Goal: Information Seeking & Learning: Learn about a topic

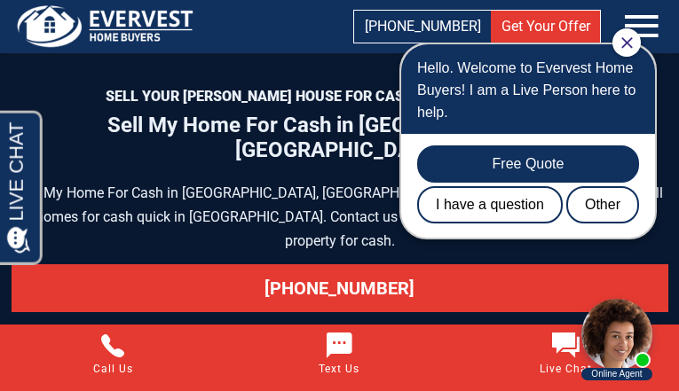
scroll to position [9434, 0]
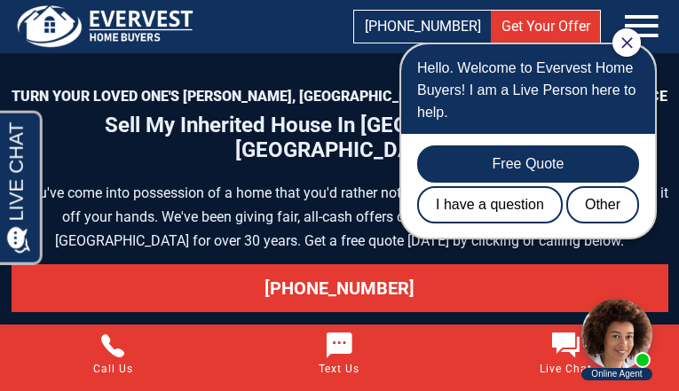
scroll to position [9911, 0]
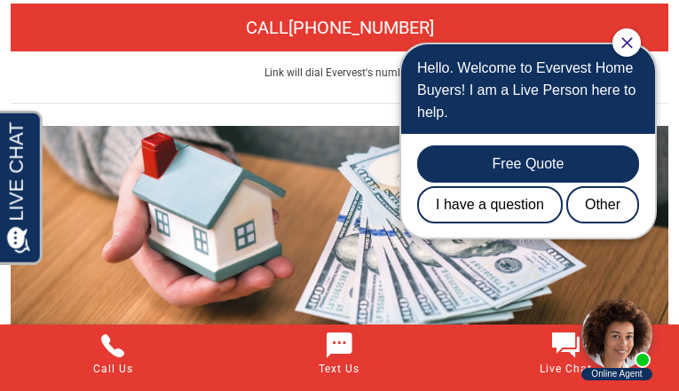
scroll to position [10475, 0]
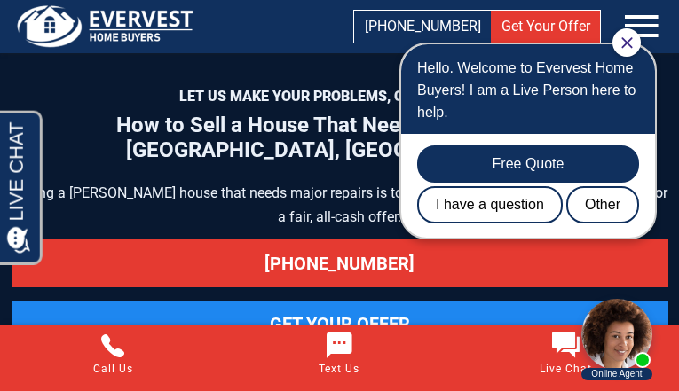
scroll to position [9994, 0]
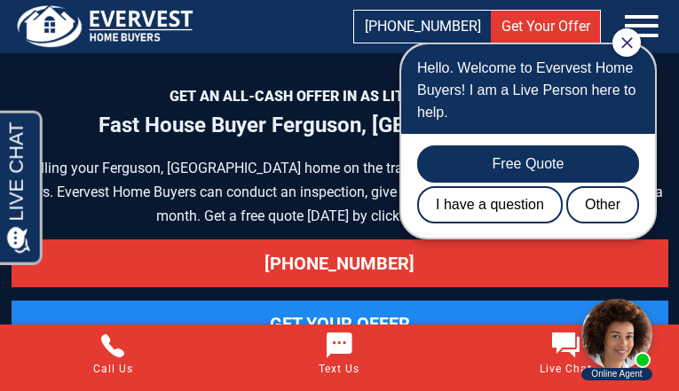
scroll to position [8365, 0]
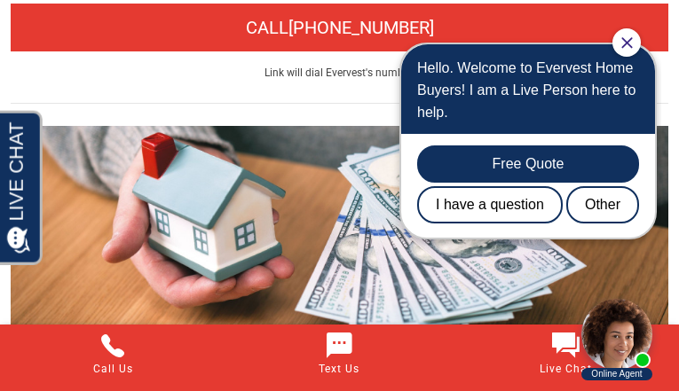
scroll to position [10475, 0]
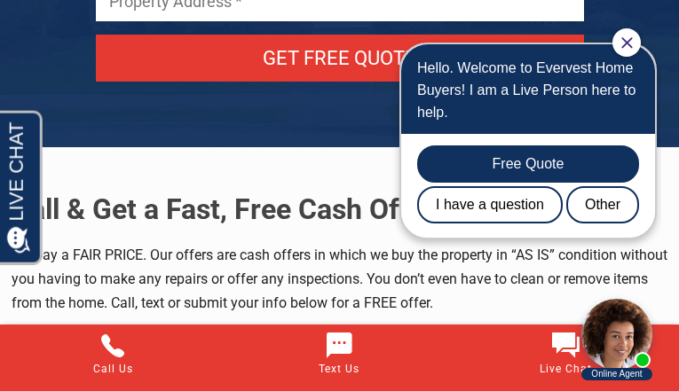
scroll to position [8694, 0]
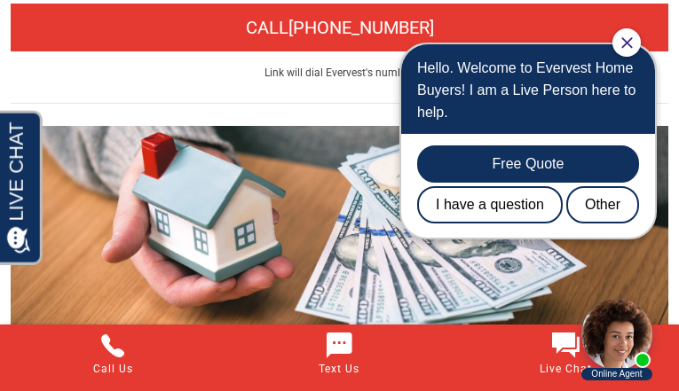
scroll to position [10475, 0]
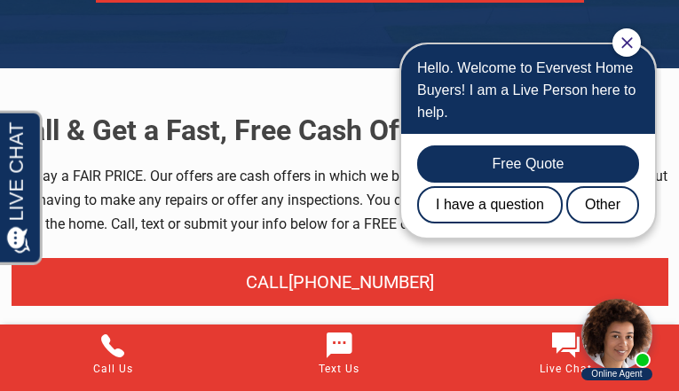
scroll to position [8066, 0]
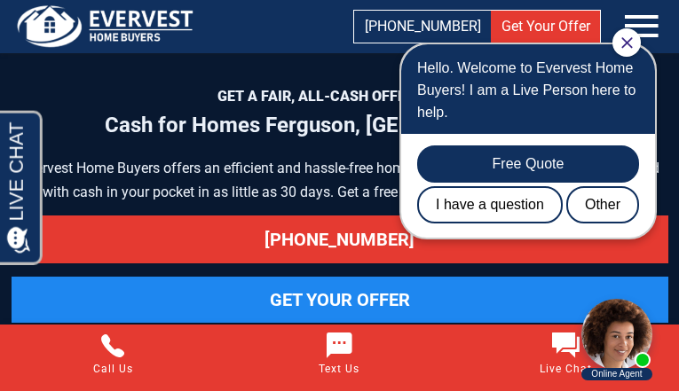
scroll to position [8455, 0]
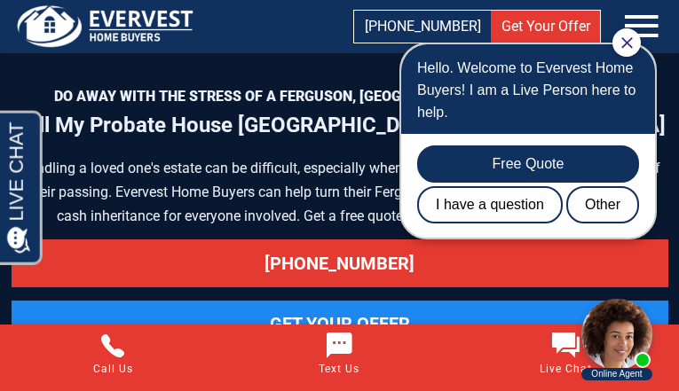
scroll to position [8915, 0]
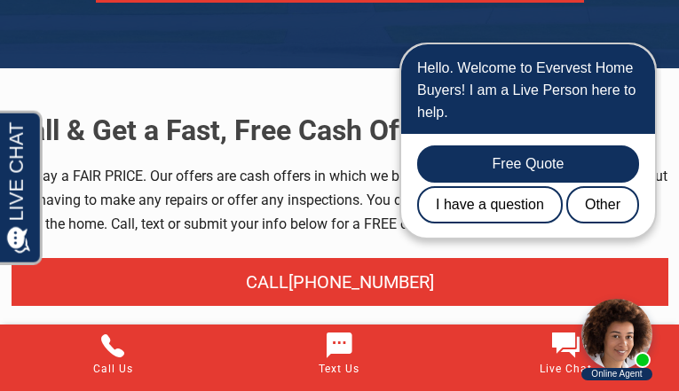
scroll to position [8066, 0]
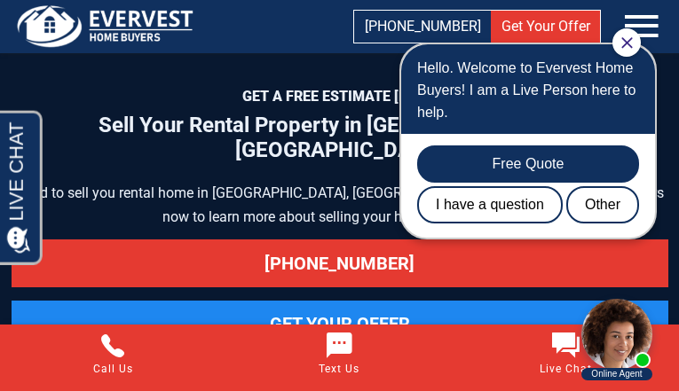
scroll to position [8665, 0]
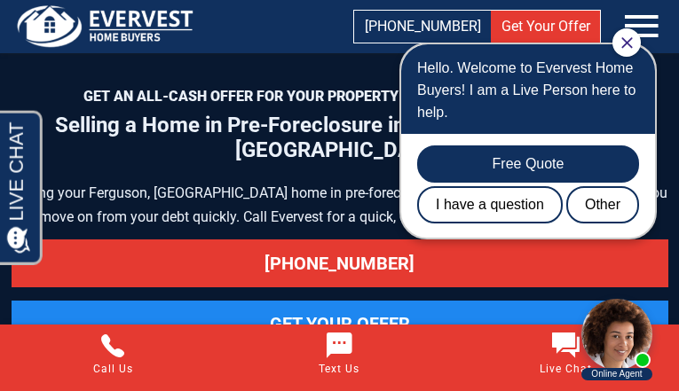
scroll to position [10257, 0]
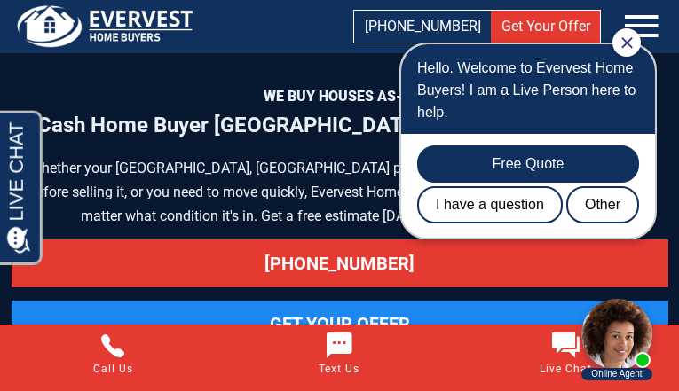
scroll to position [8578, 0]
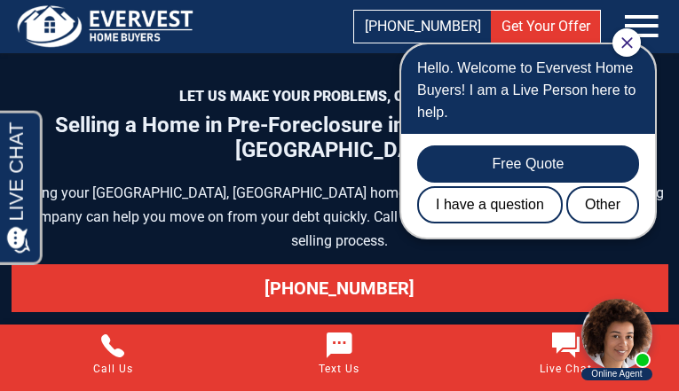
scroll to position [9682, 0]
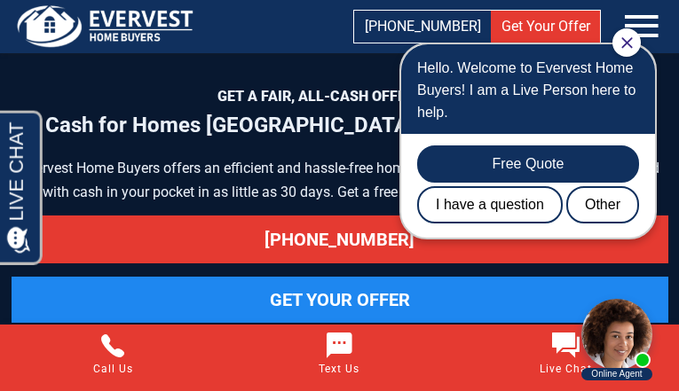
scroll to position [7742, 0]
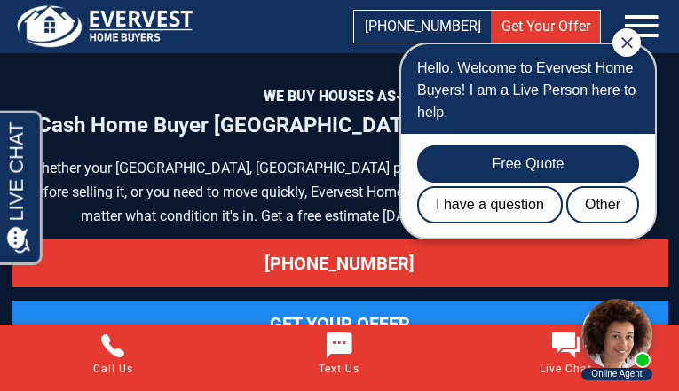
scroll to position [8578, 0]
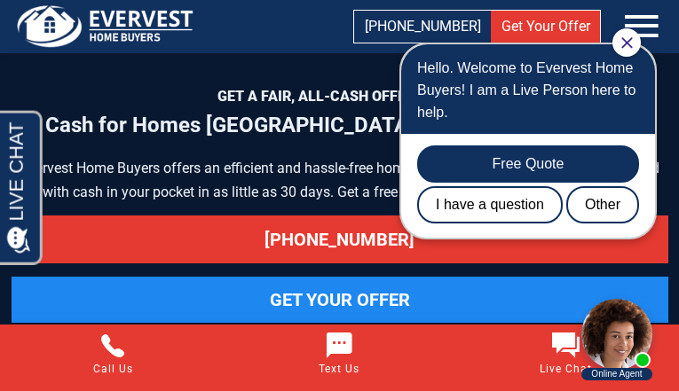
scroll to position [7742, 0]
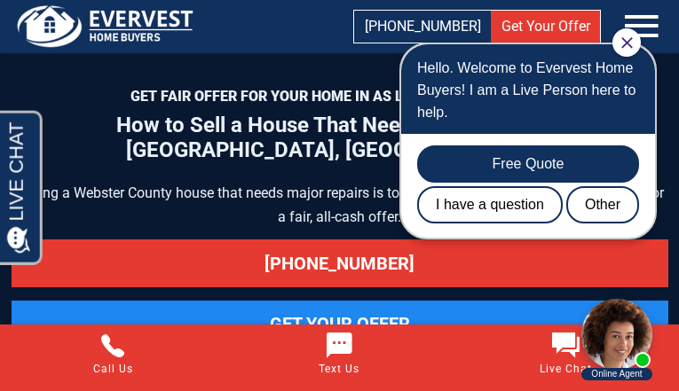
scroll to position [9328, 0]
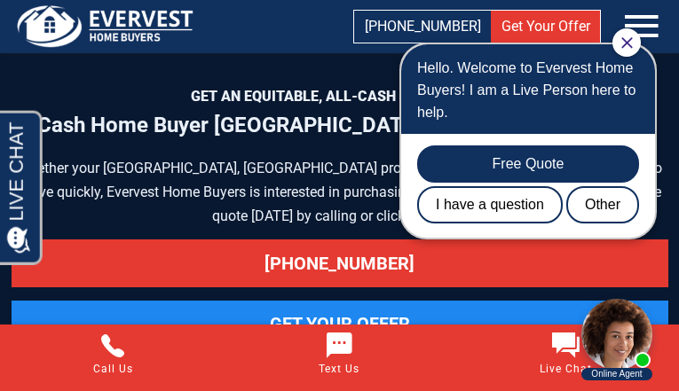
scroll to position [8626, 0]
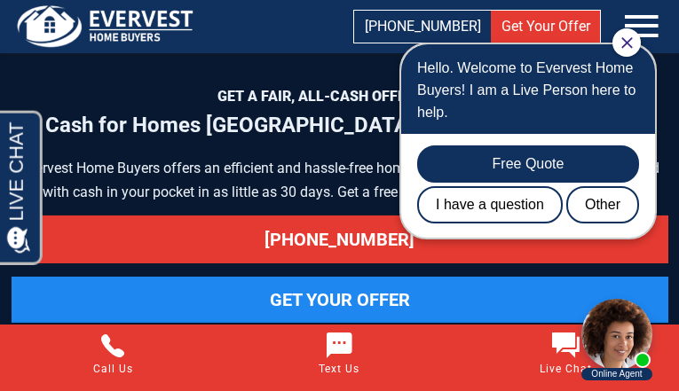
scroll to position [7766, 0]
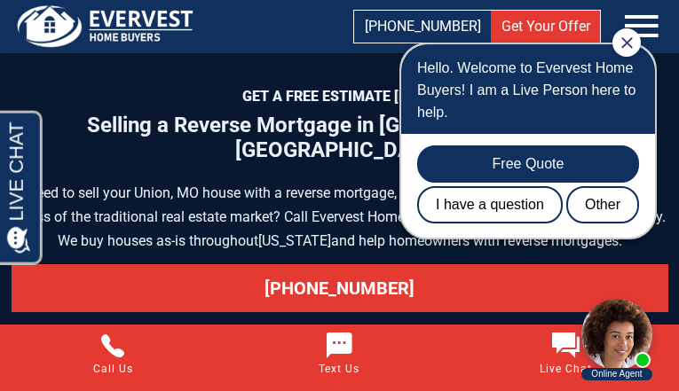
scroll to position [9320, 0]
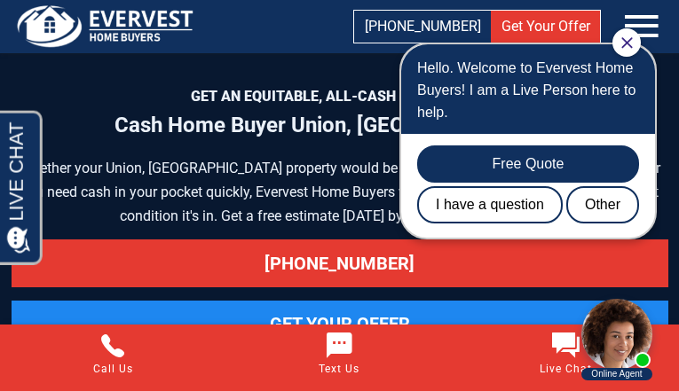
scroll to position [10544, 0]
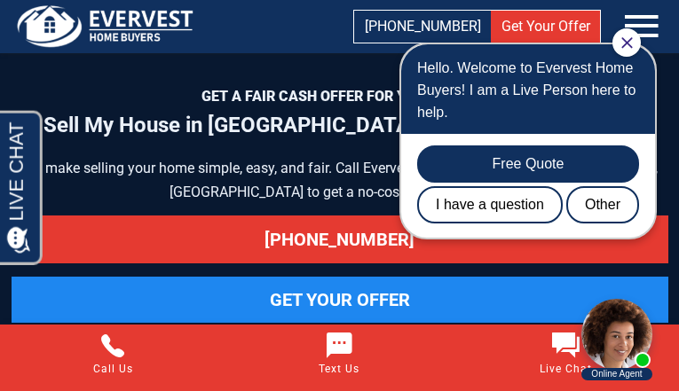
scroll to position [9364, 0]
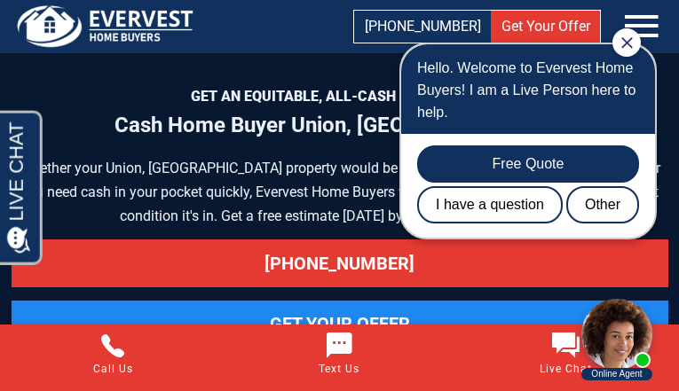
scroll to position [10544, 0]
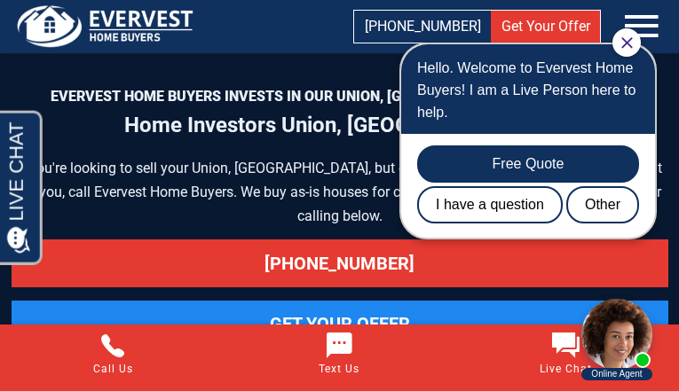
scroll to position [9754, 0]
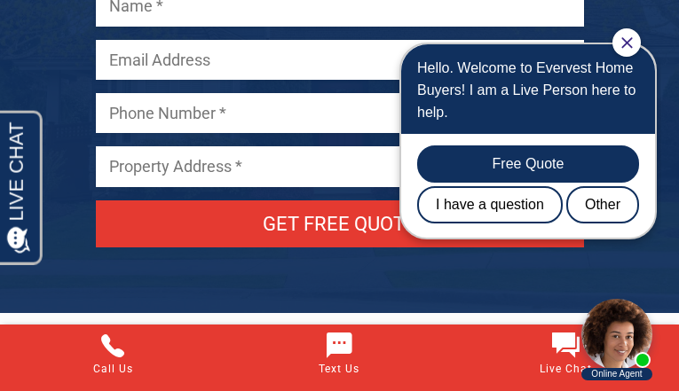
scroll to position [9206, 0]
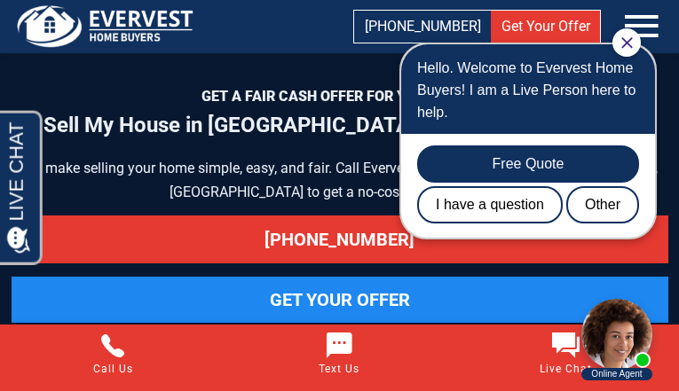
scroll to position [9364, 0]
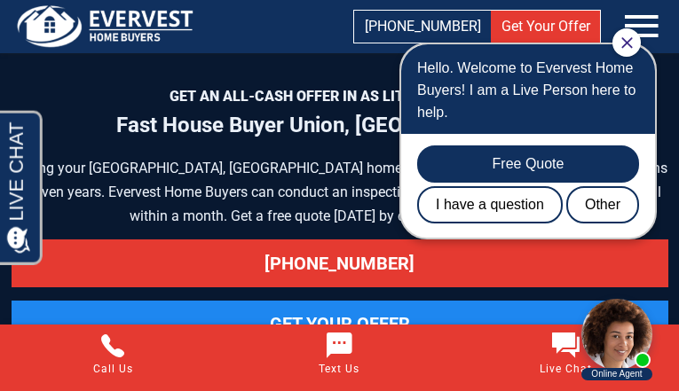
scroll to position [8341, 0]
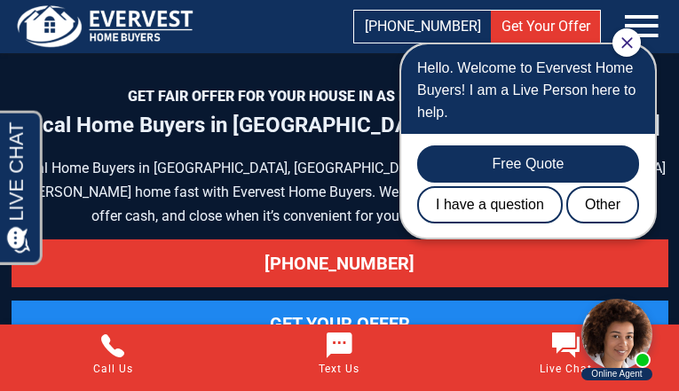
scroll to position [7470, 0]
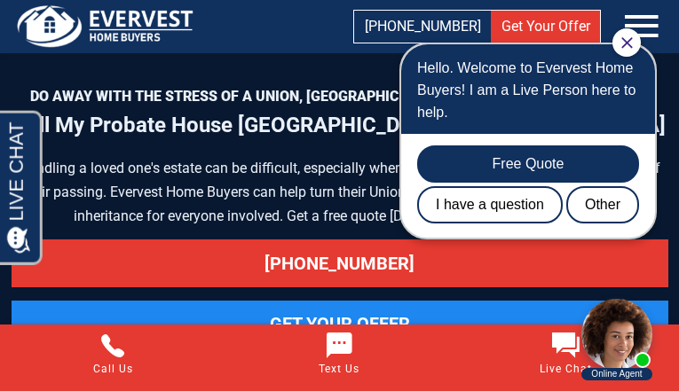
scroll to position [8864, 0]
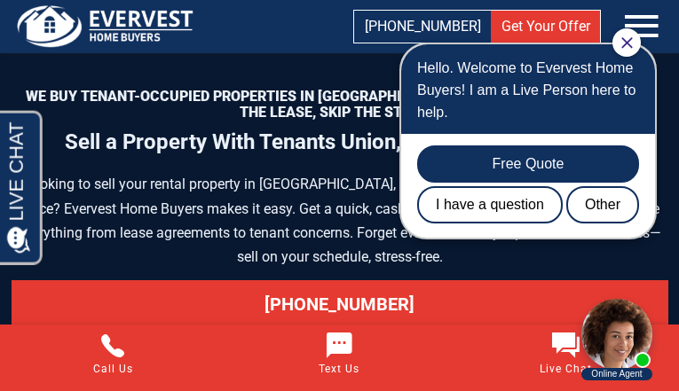
scroll to position [8657, 0]
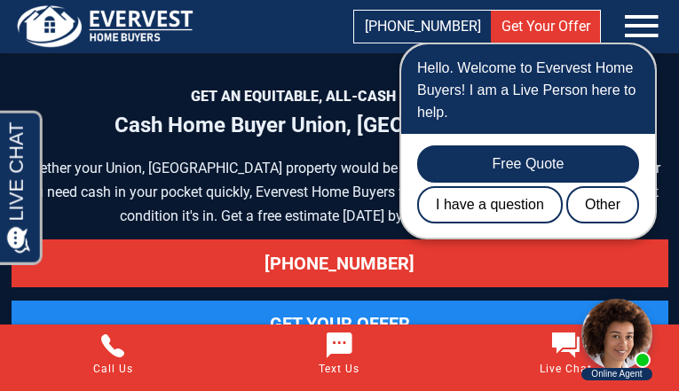
scroll to position [10544, 0]
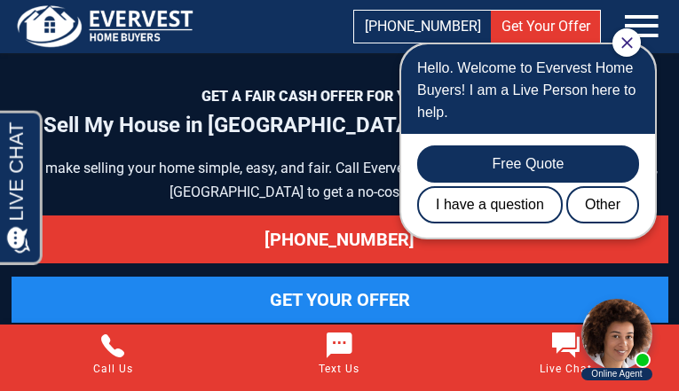
scroll to position [9364, 0]
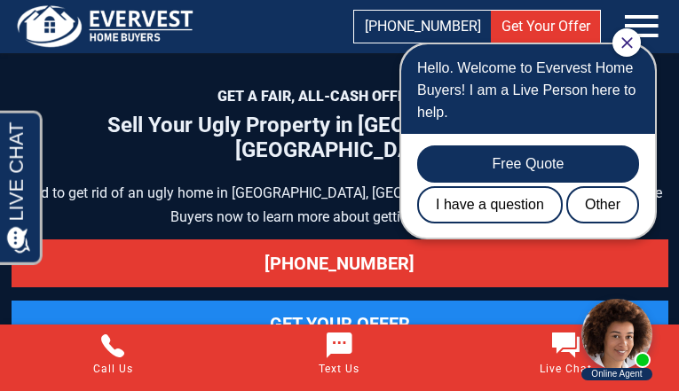
scroll to position [9809, 0]
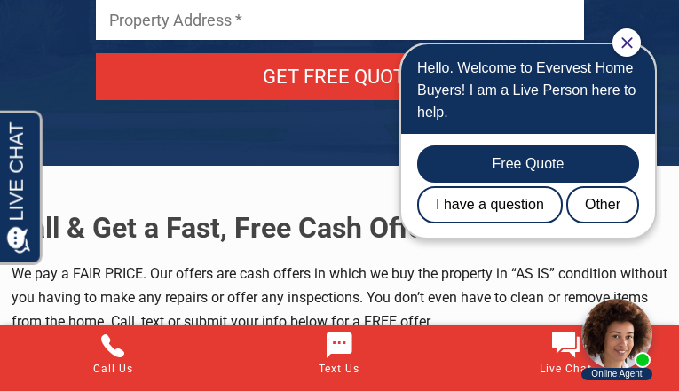
scroll to position [10298, 0]
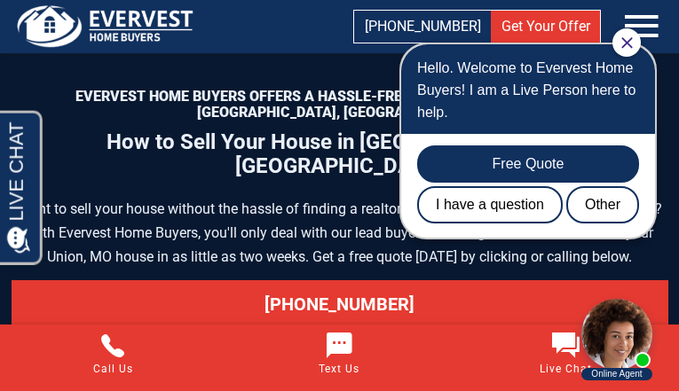
scroll to position [9462, 0]
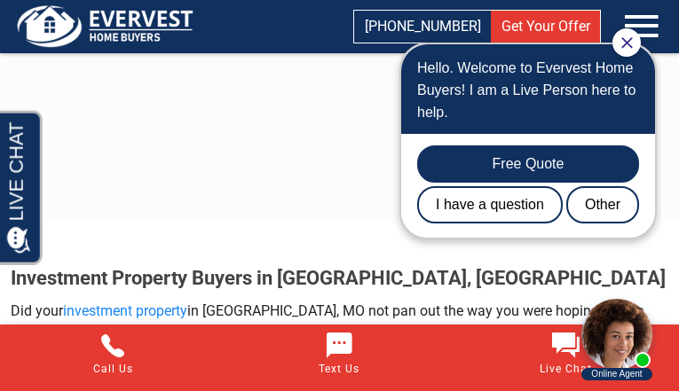
scroll to position [3710, 0]
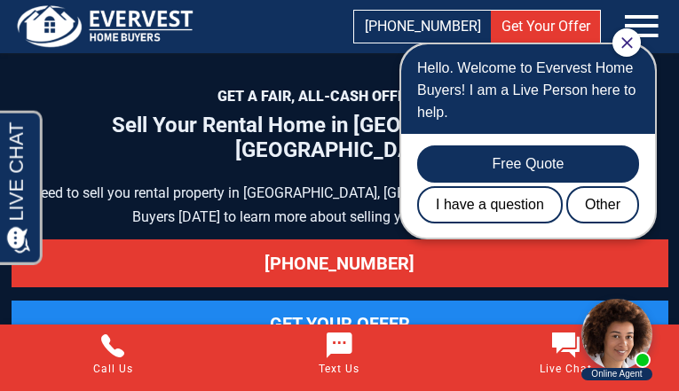
scroll to position [8686, 0]
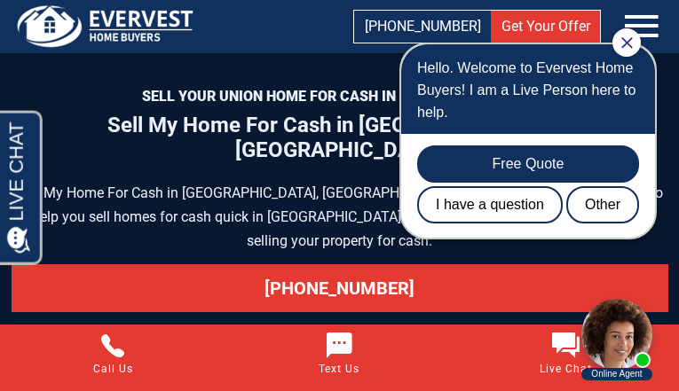
scroll to position [9455, 0]
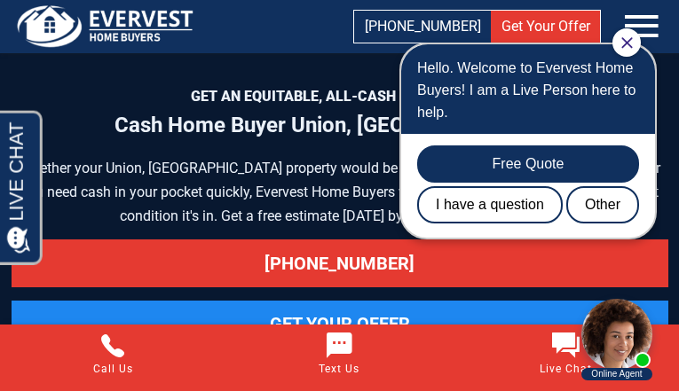
scroll to position [10544, 0]
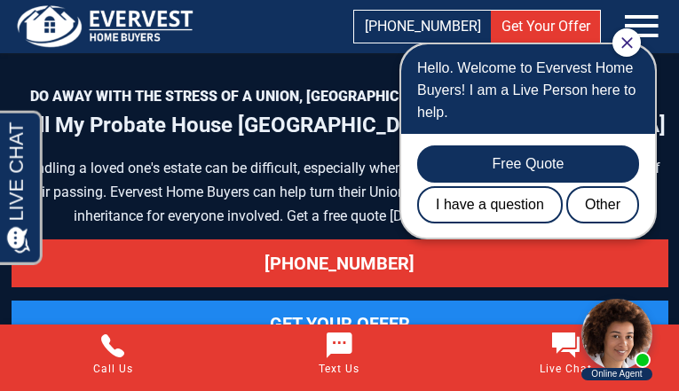
scroll to position [8864, 0]
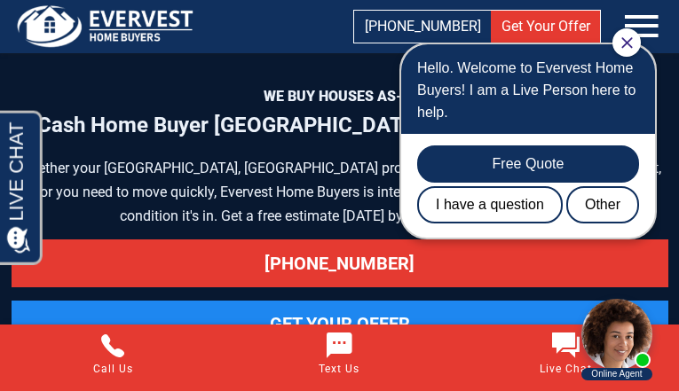
scroll to position [8650, 0]
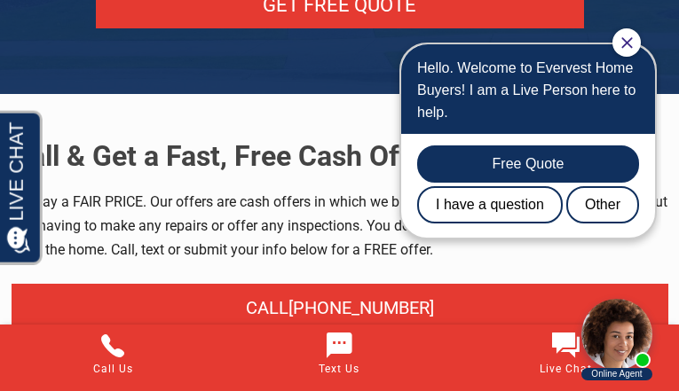
scroll to position [9378, 0]
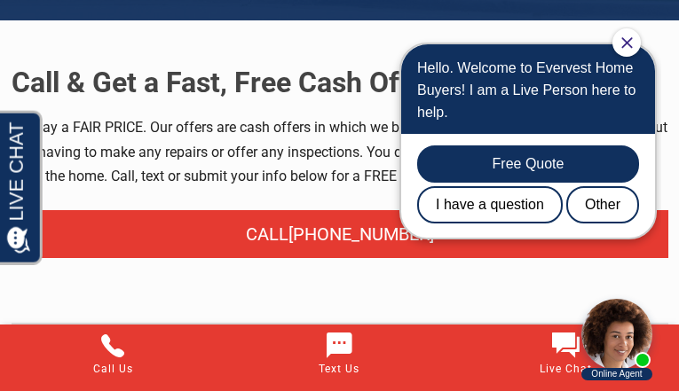
scroll to position [7789, 0]
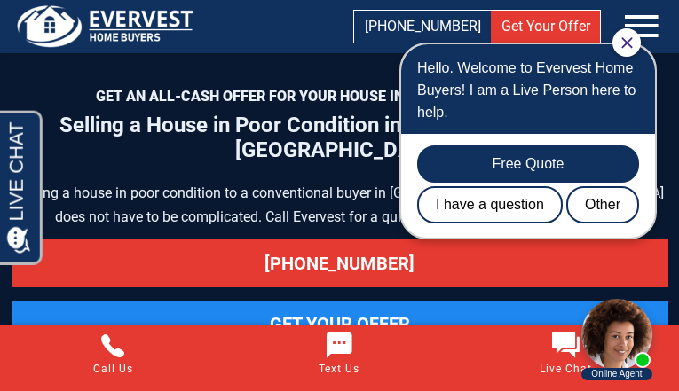
scroll to position [10040, 0]
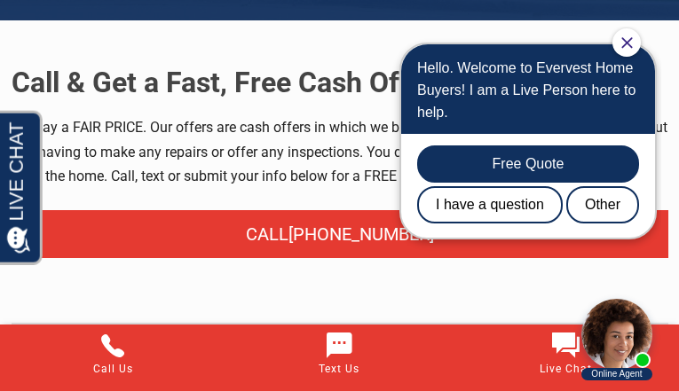
scroll to position [7789, 0]
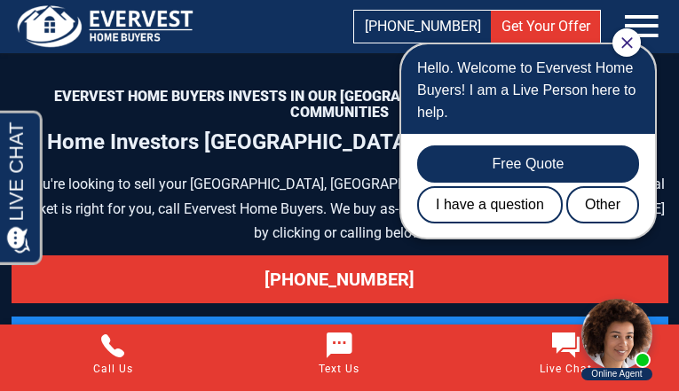
scroll to position [9015, 0]
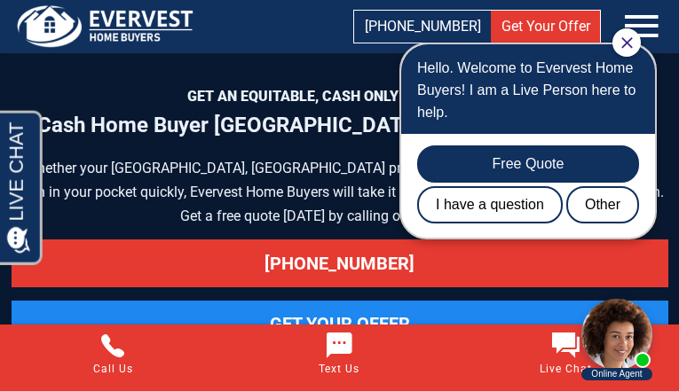
scroll to position [8556, 0]
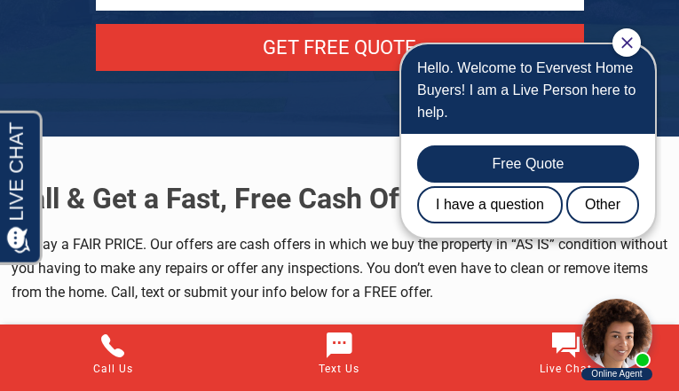
scroll to position [9634, 0]
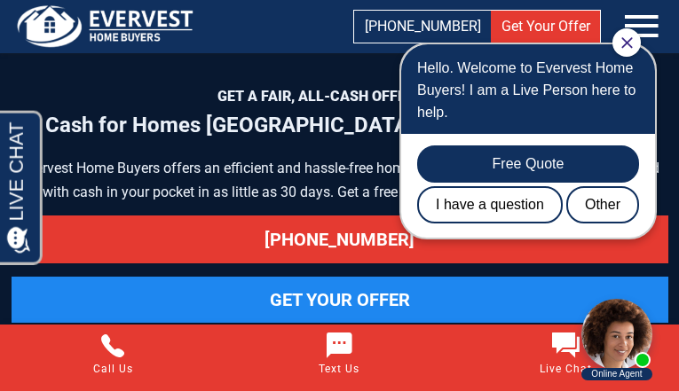
scroll to position [7742, 0]
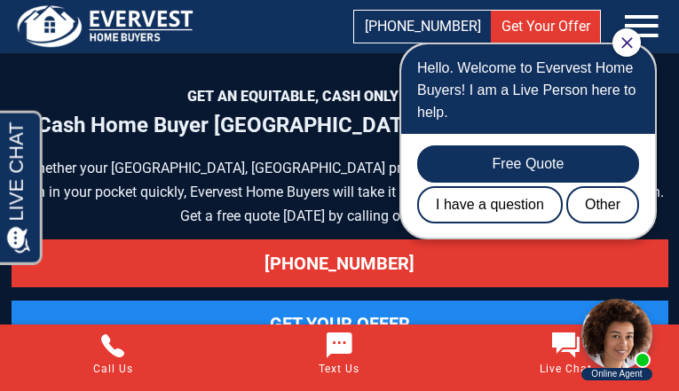
scroll to position [8556, 0]
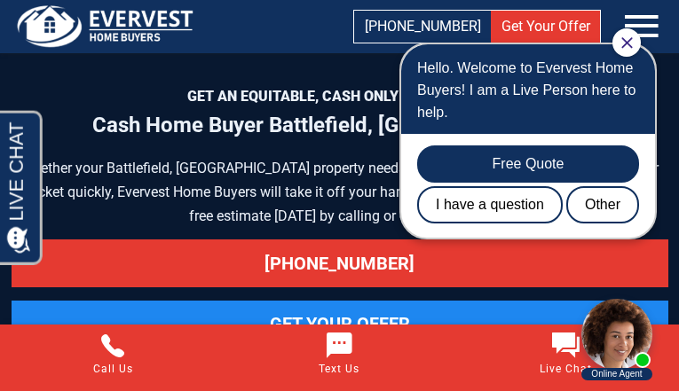
scroll to position [8554, 0]
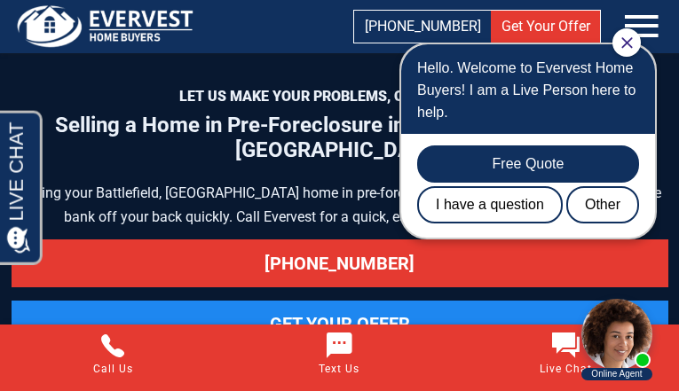
scroll to position [9652, 0]
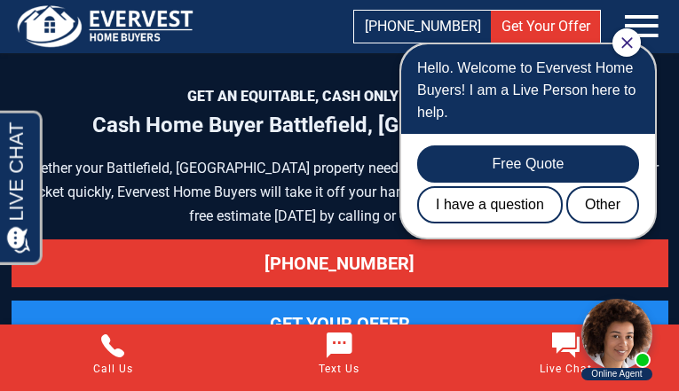
scroll to position [8554, 0]
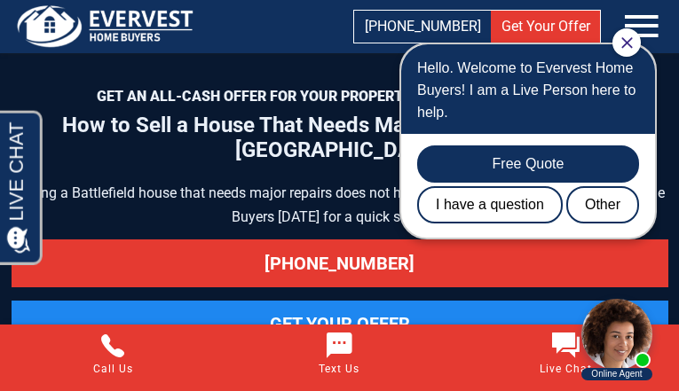
scroll to position [9301, 0]
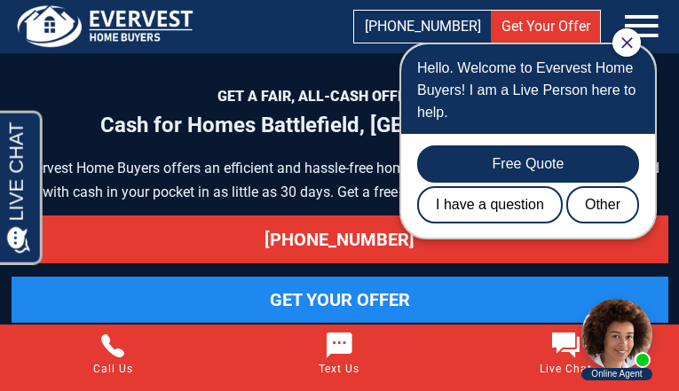
scroll to position [7717, 0]
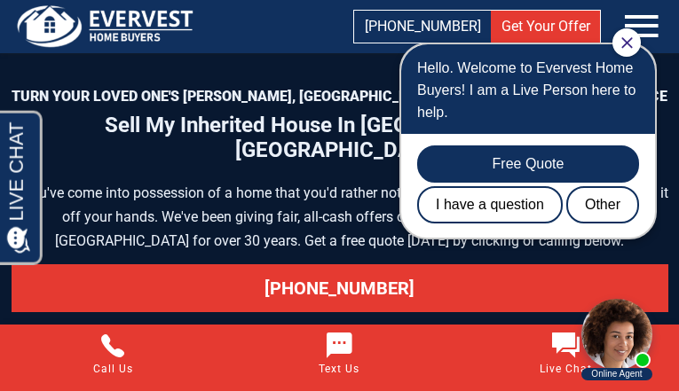
scroll to position [9914, 0]
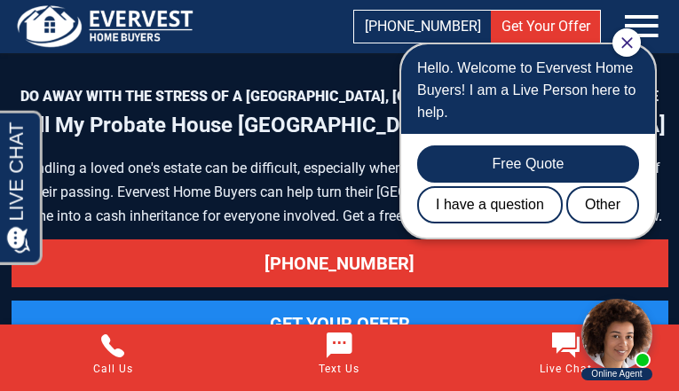
scroll to position [8867, 0]
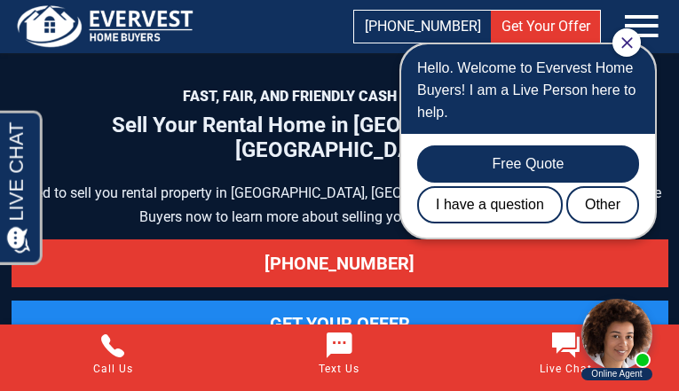
scroll to position [8665, 0]
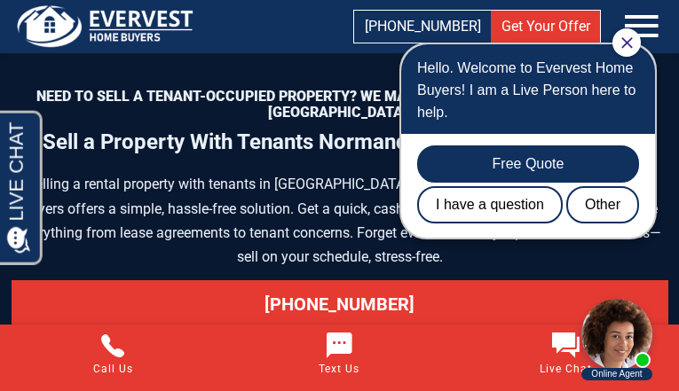
scroll to position [8612, 0]
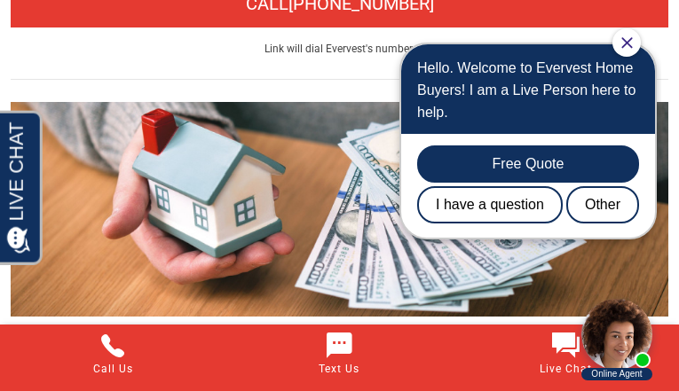
scroll to position [10641, 0]
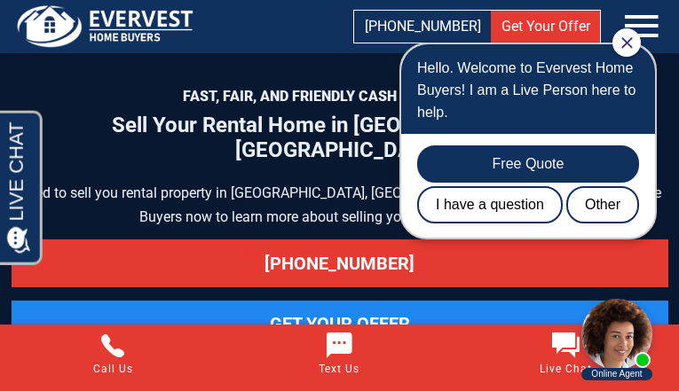
scroll to position [8665, 0]
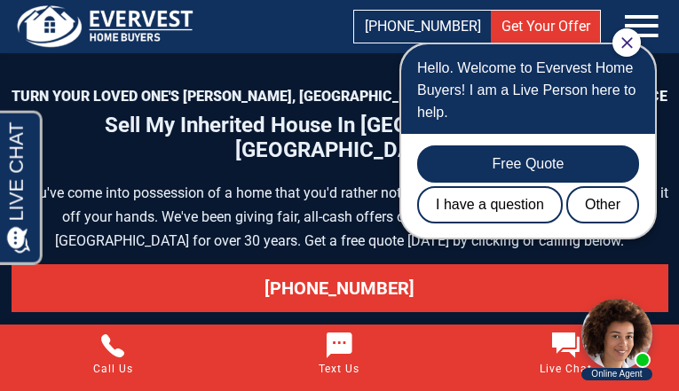
scroll to position [9914, 0]
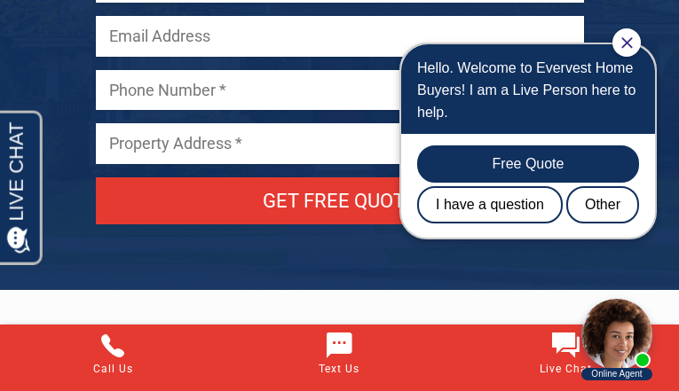
scroll to position [9328, 0]
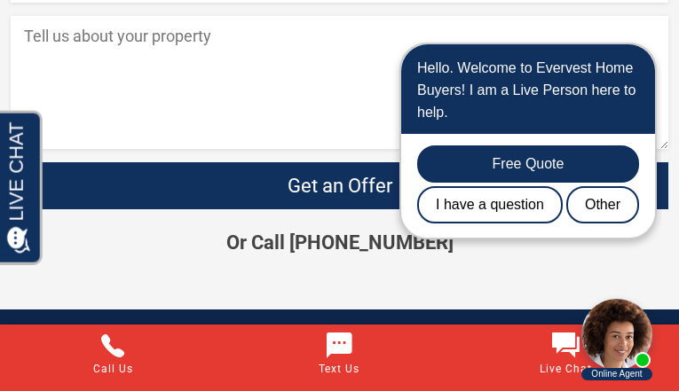
scroll to position [6662, 0]
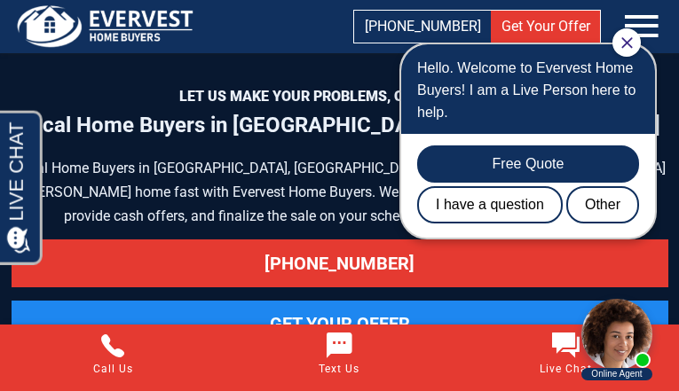
scroll to position [7474, 0]
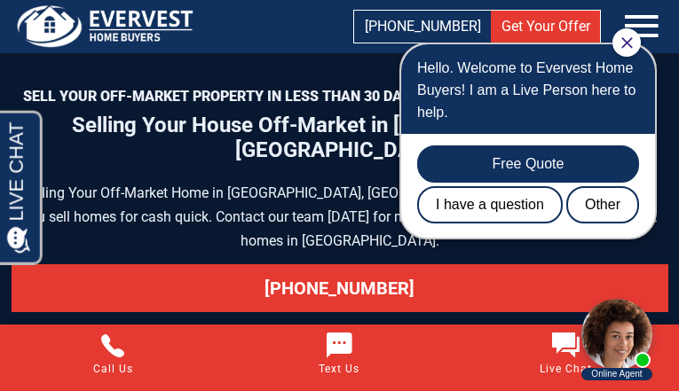
scroll to position [10925, 0]
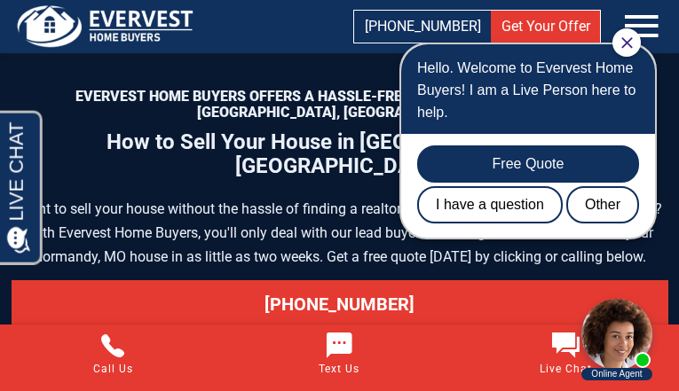
scroll to position [9481, 0]
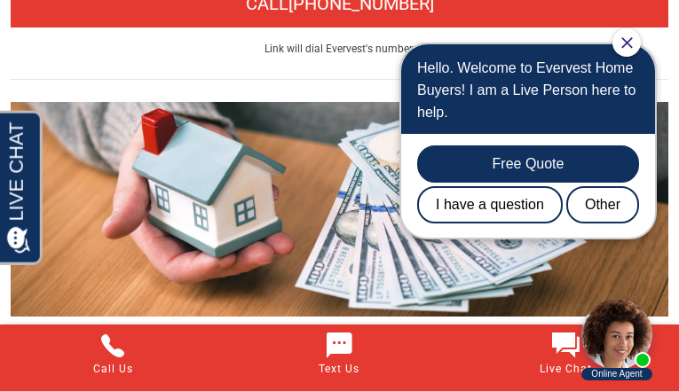
scroll to position [10641, 0]
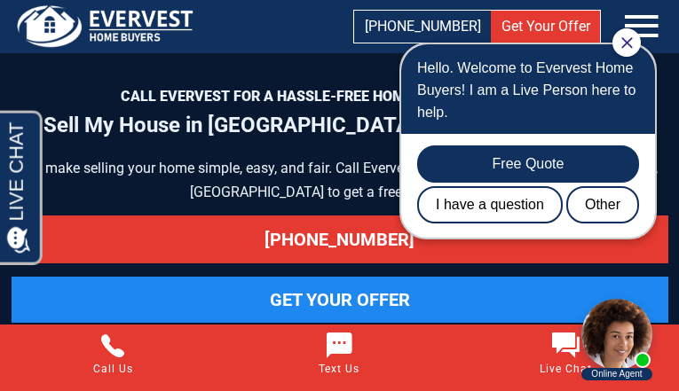
scroll to position [9364, 0]
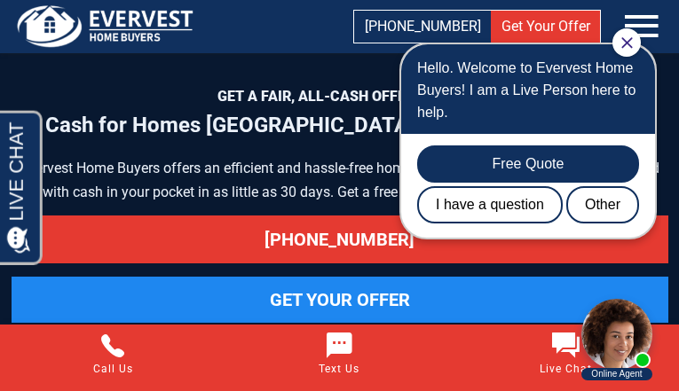
scroll to position [8431, 0]
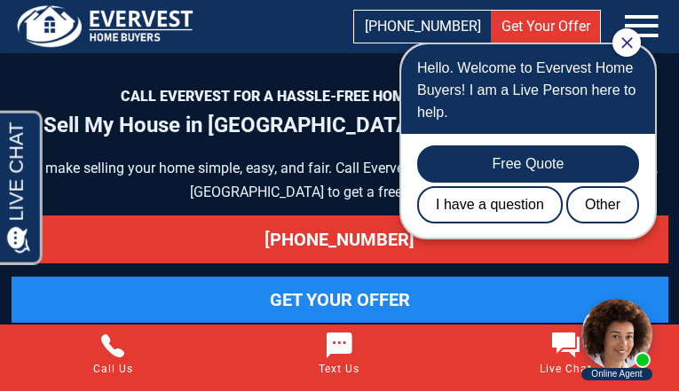
scroll to position [9364, 0]
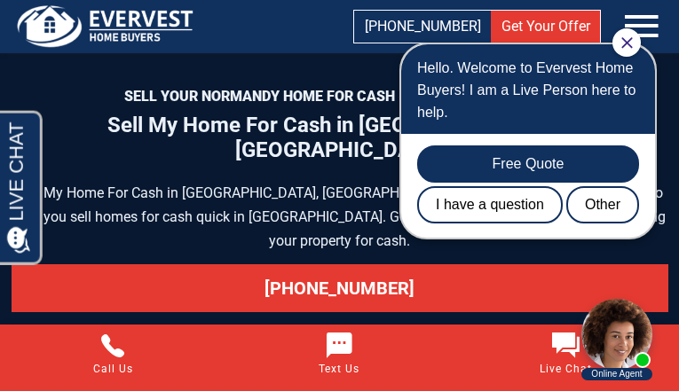
scroll to position [9410, 0]
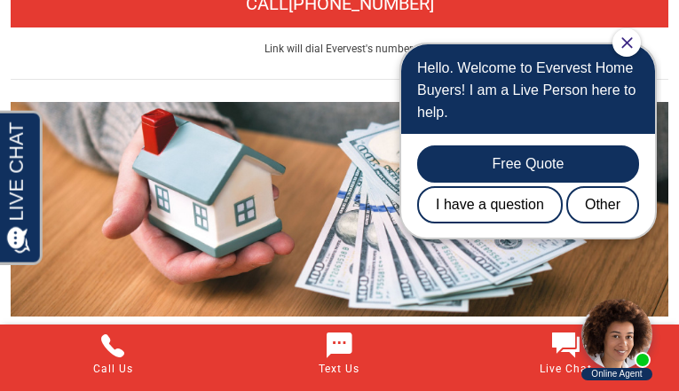
scroll to position [10641, 0]
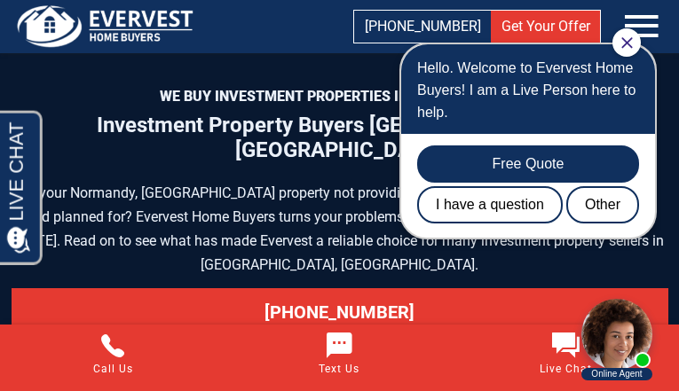
scroll to position [8874, 0]
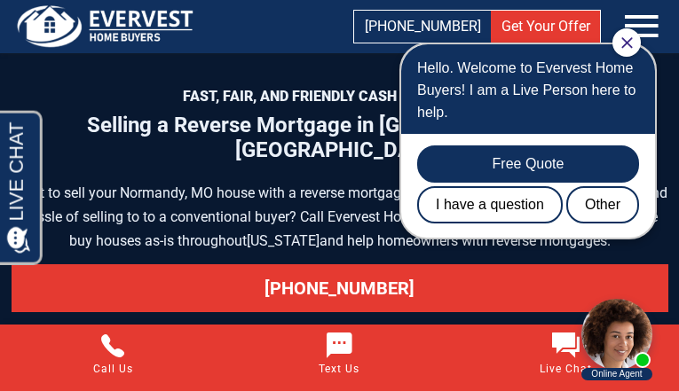
scroll to position [9295, 0]
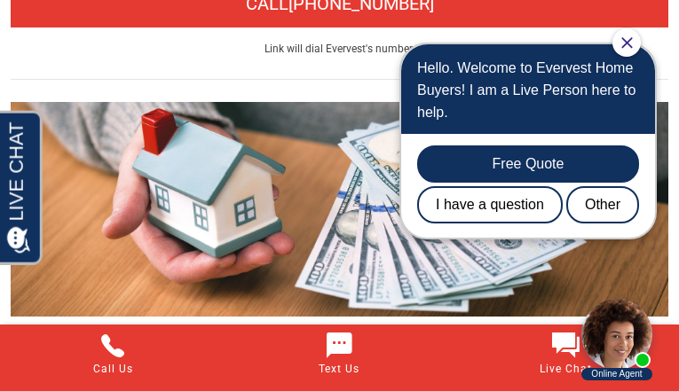
scroll to position [10641, 0]
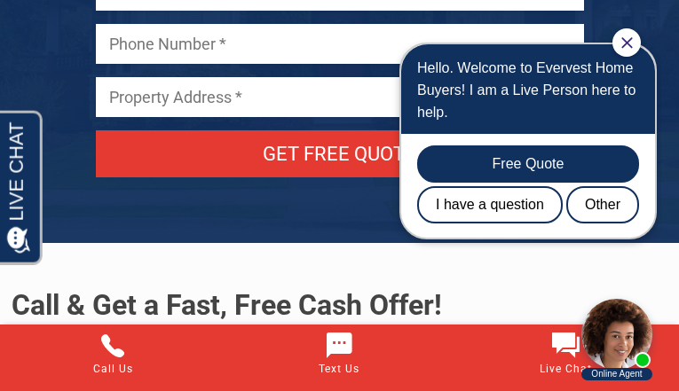
scroll to position [8629, 0]
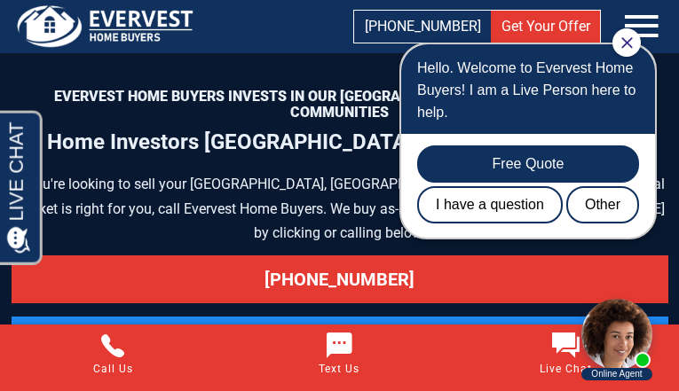
scroll to position [9015, 0]
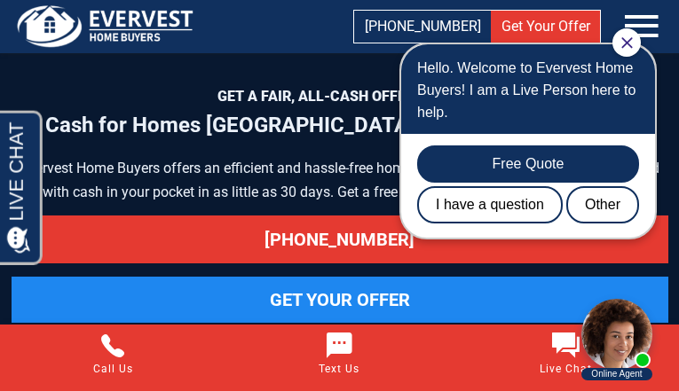
scroll to position [7742, 0]
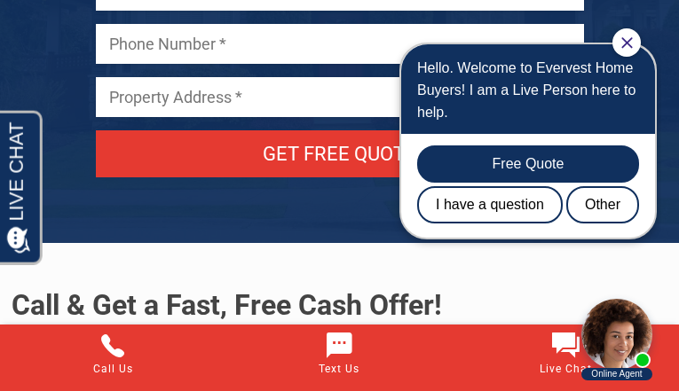
scroll to position [8629, 0]
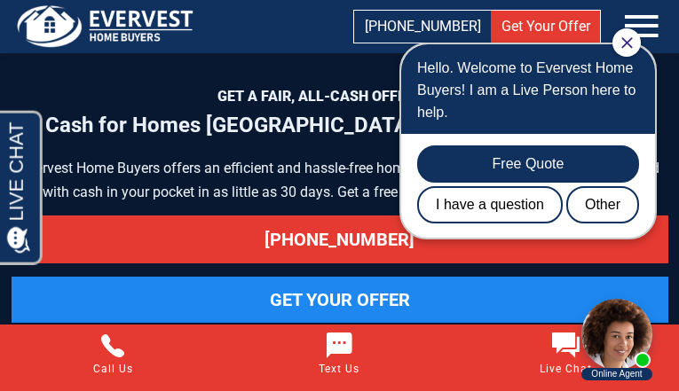
scroll to position [7742, 0]
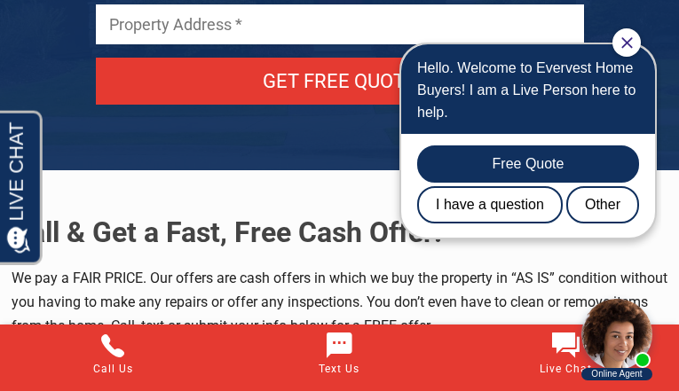
scroll to position [9943, 0]
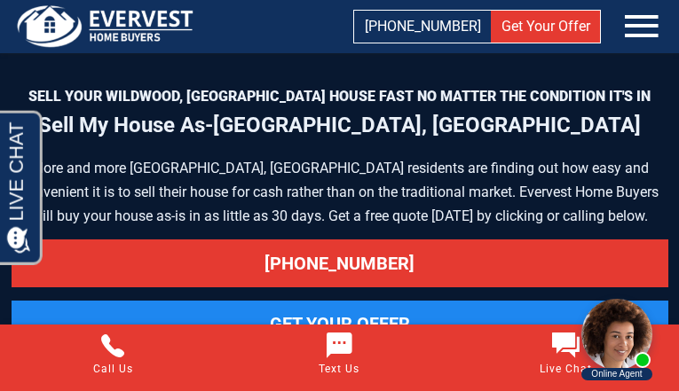
scroll to position [8042, 0]
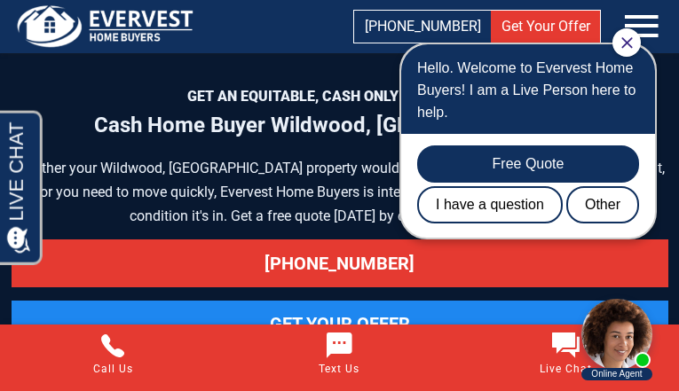
scroll to position [10542, 0]
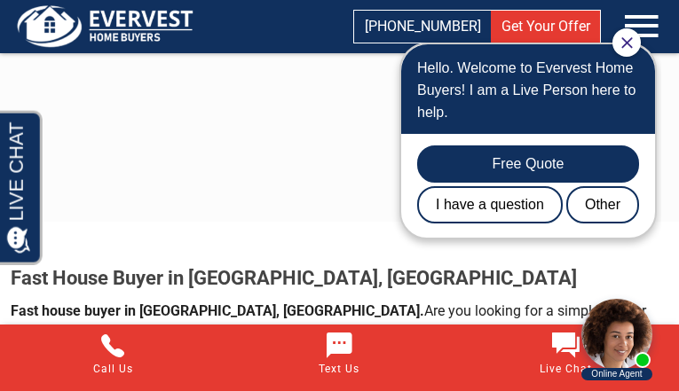
scroll to position [3225, 0]
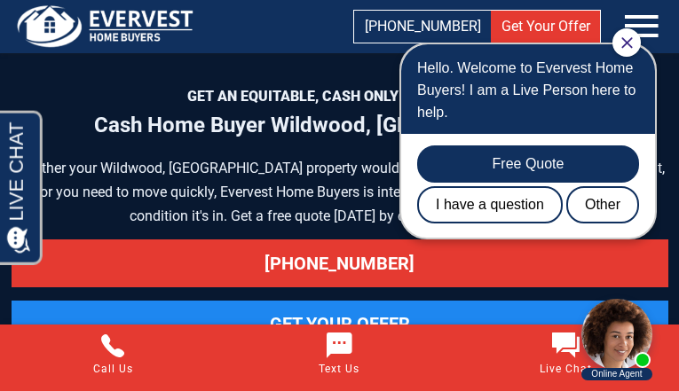
scroll to position [10542, 0]
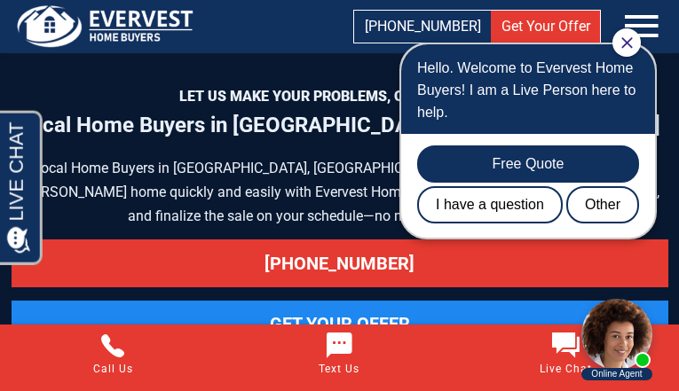
scroll to position [7474, 0]
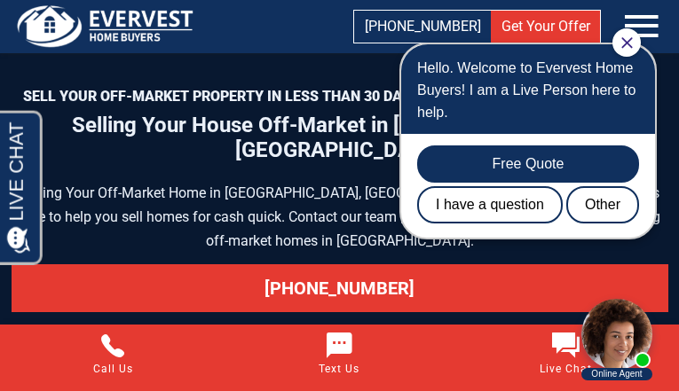
scroll to position [10807, 0]
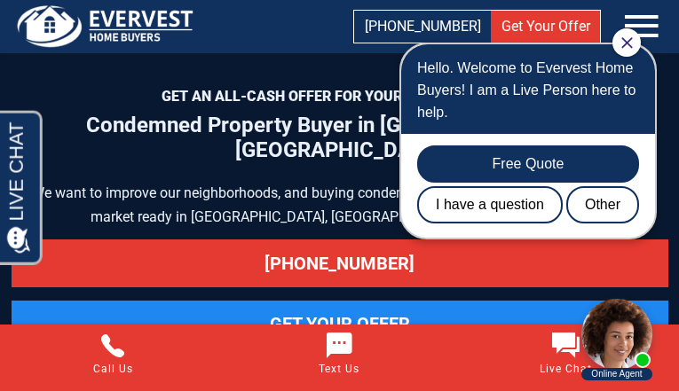
scroll to position [9375, 0]
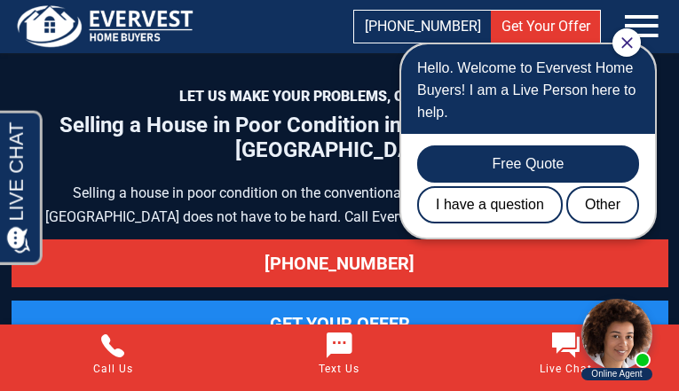
scroll to position [10750, 0]
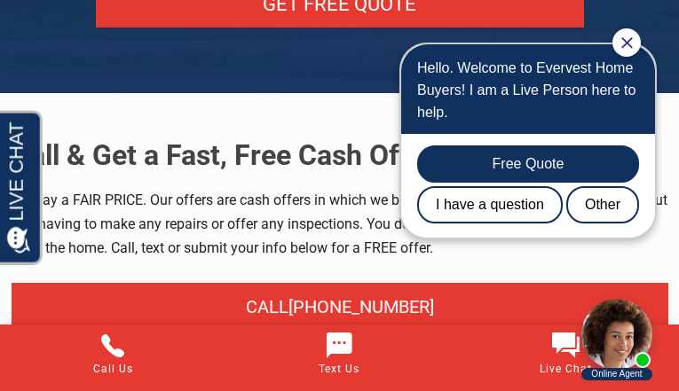
scroll to position [10375, 0]
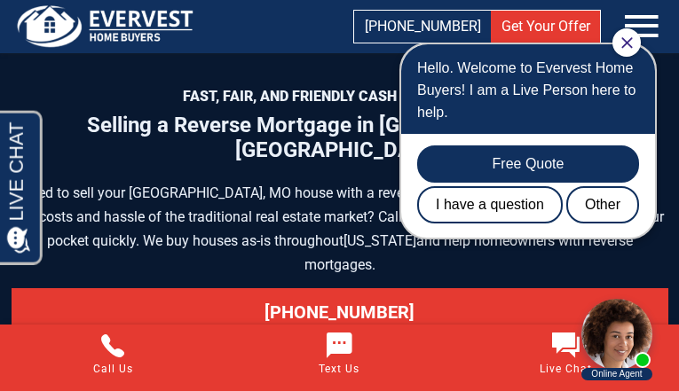
scroll to position [9341, 0]
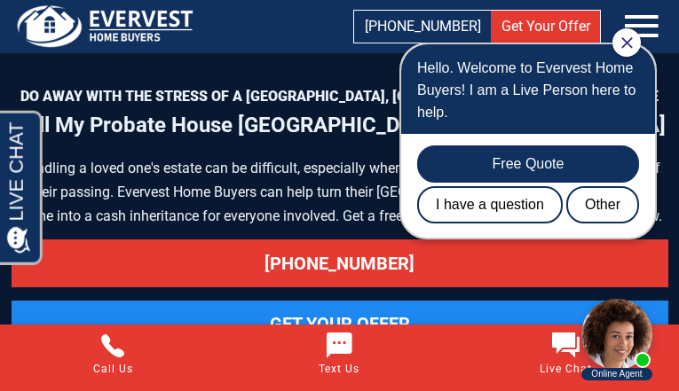
scroll to position [8864, 0]
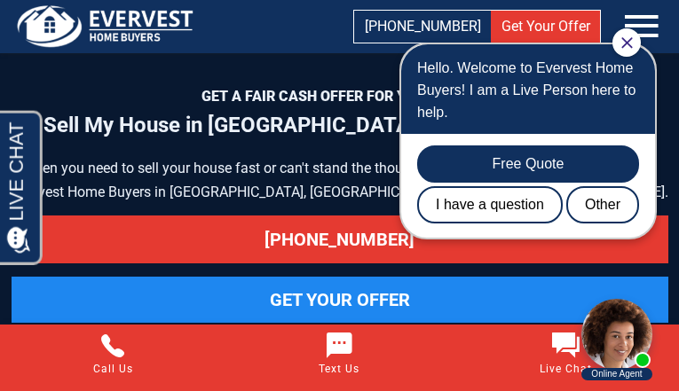
scroll to position [9364, 0]
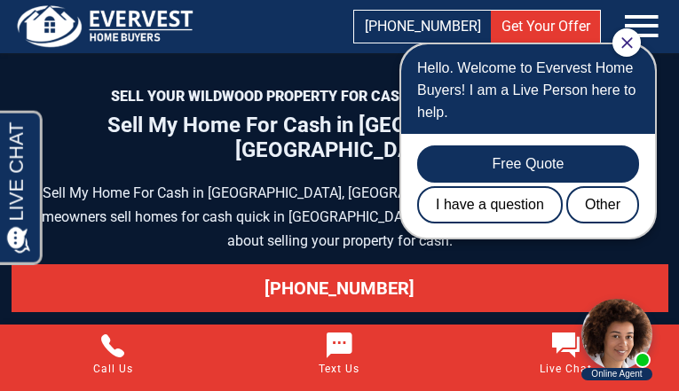
scroll to position [9434, 0]
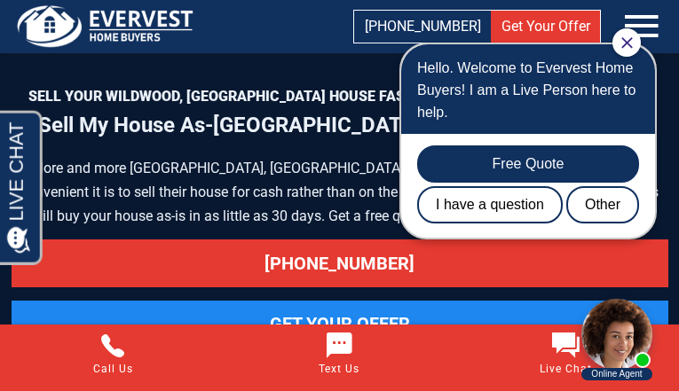
scroll to position [8042, 0]
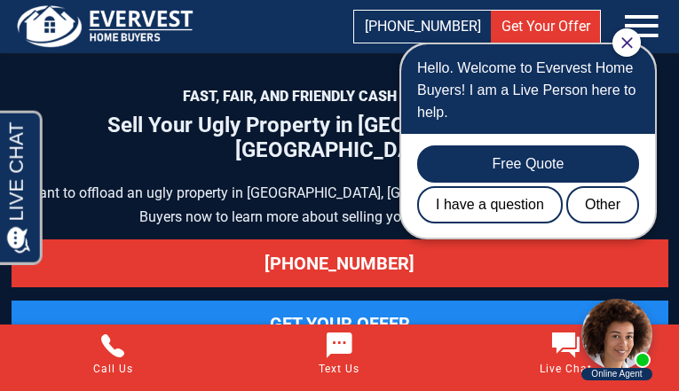
scroll to position [9815, 0]
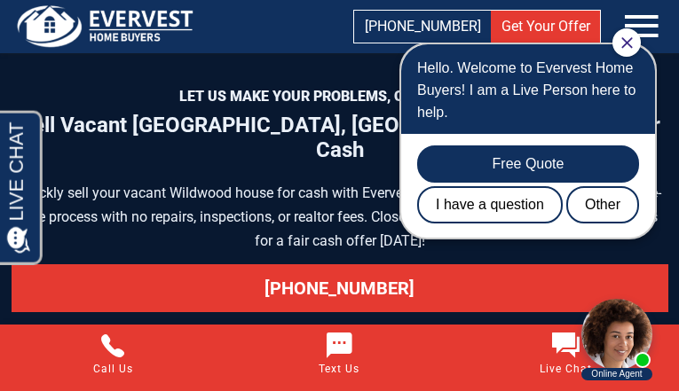
scroll to position [8832, 0]
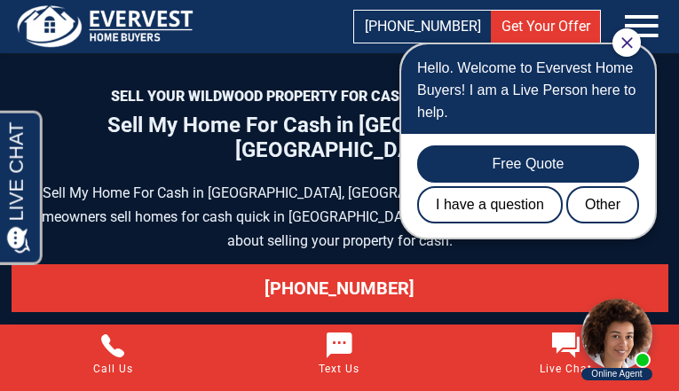
scroll to position [9434, 0]
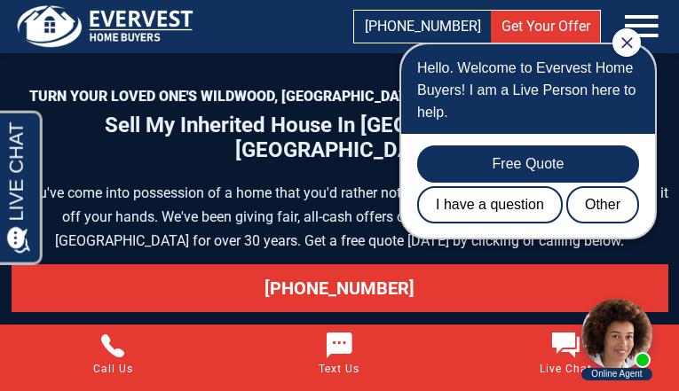
scroll to position [9914, 0]
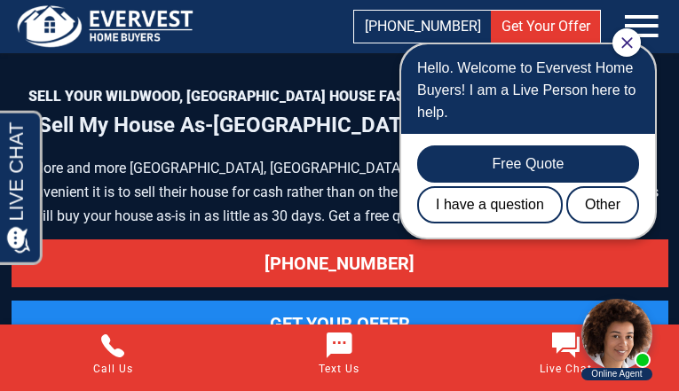
scroll to position [8042, 0]
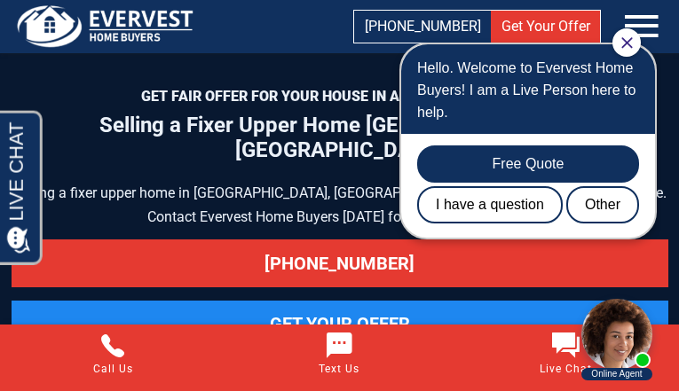
scroll to position [8511, 0]
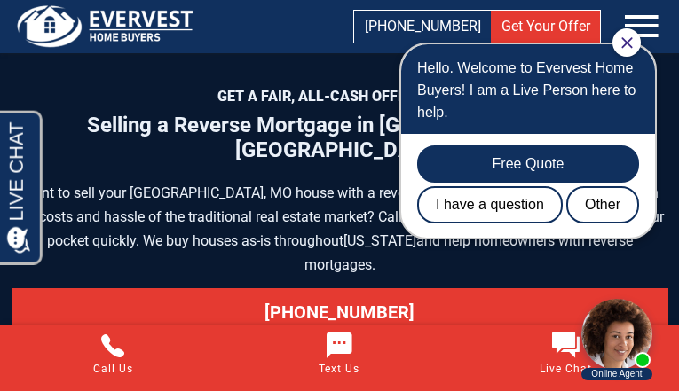
scroll to position [9404, 0]
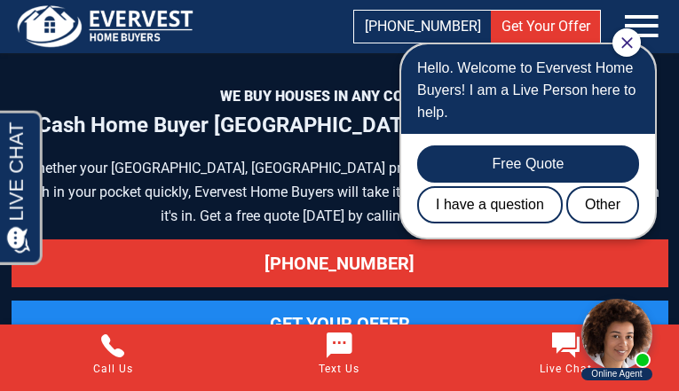
scroll to position [8602, 0]
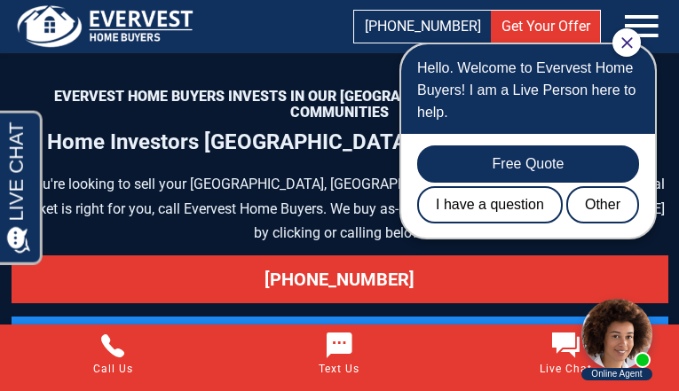
scroll to position [9039, 0]
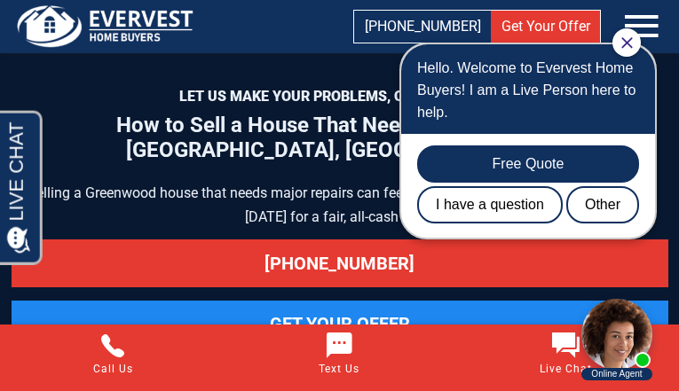
scroll to position [9258, 0]
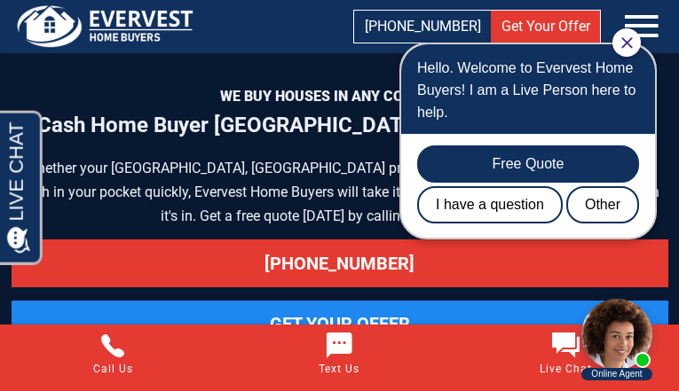
scroll to position [8602, 0]
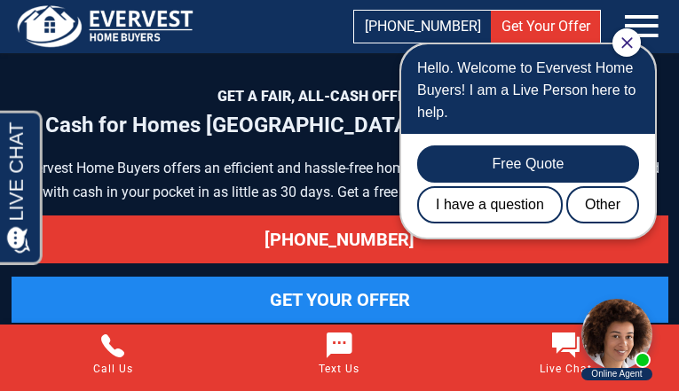
scroll to position [7742, 0]
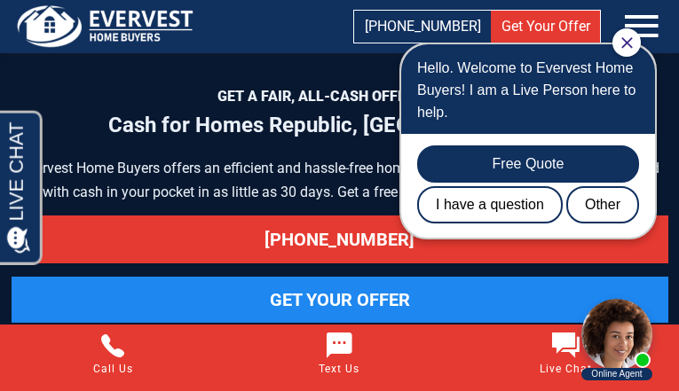
scroll to position [7766, 0]
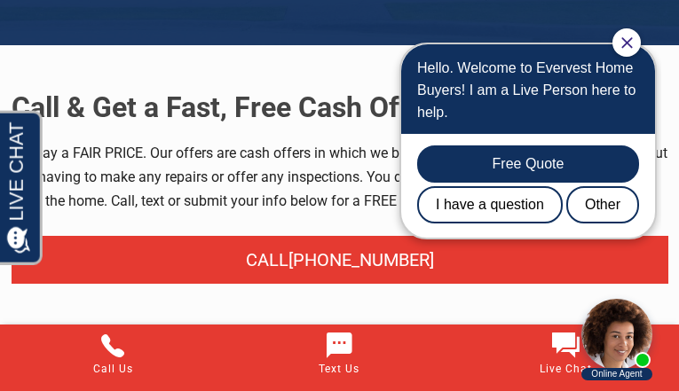
scroll to position [7789, 0]
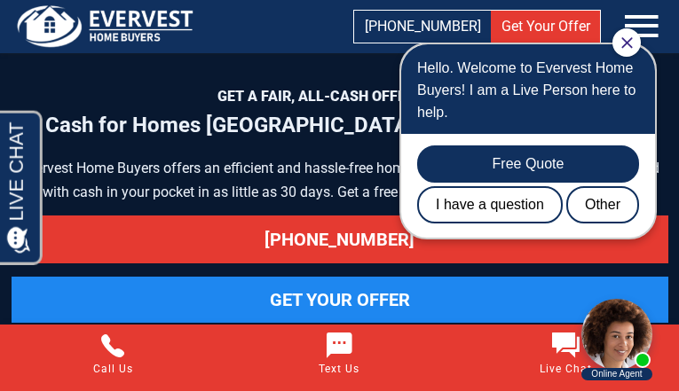
scroll to position [7742, 0]
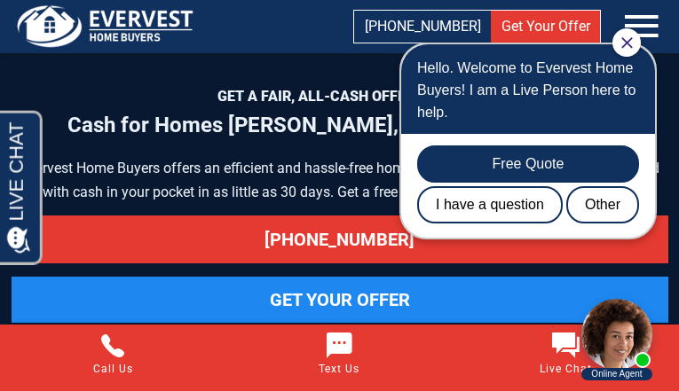
scroll to position [7742, 0]
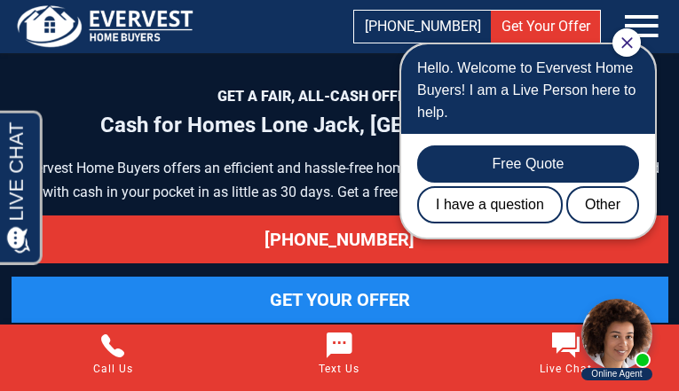
scroll to position [7717, 0]
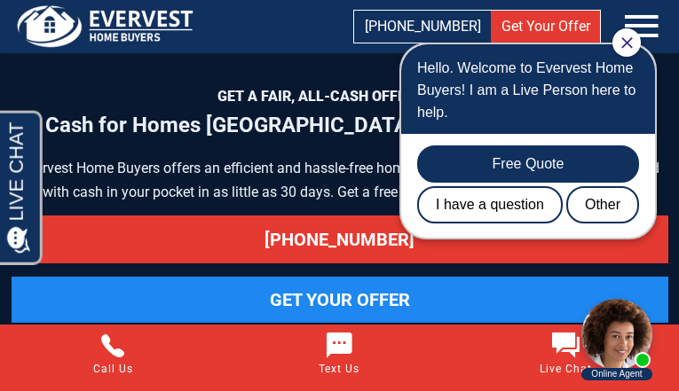
scroll to position [7766, 0]
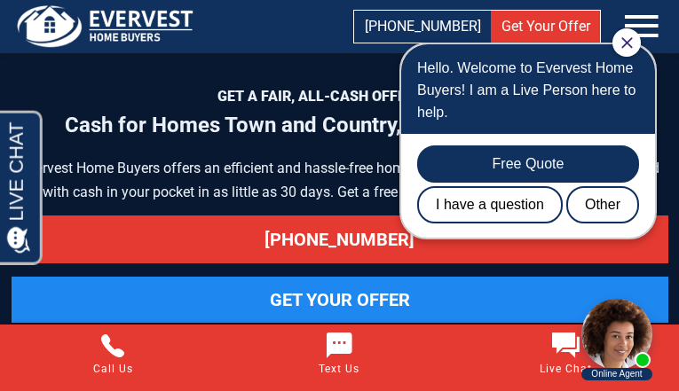
scroll to position [8455, 0]
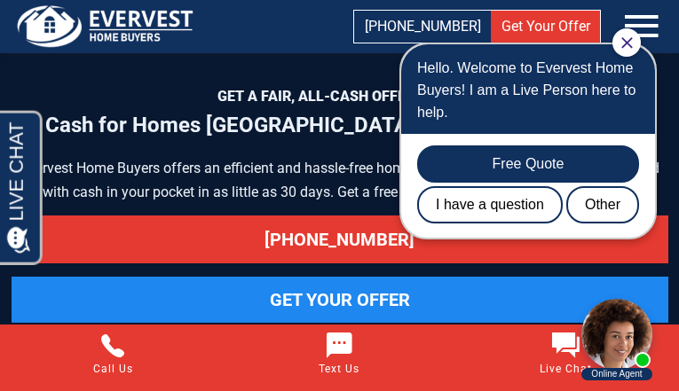
scroll to position [7742, 0]
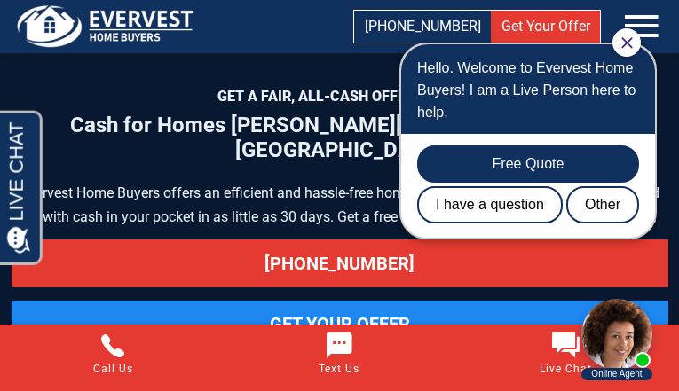
scroll to position [8480, 0]
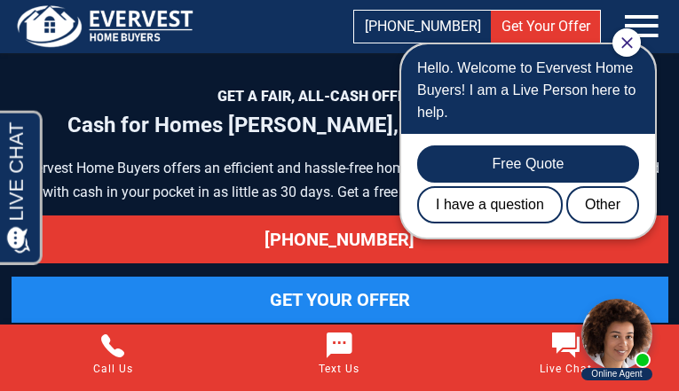
scroll to position [8480, 0]
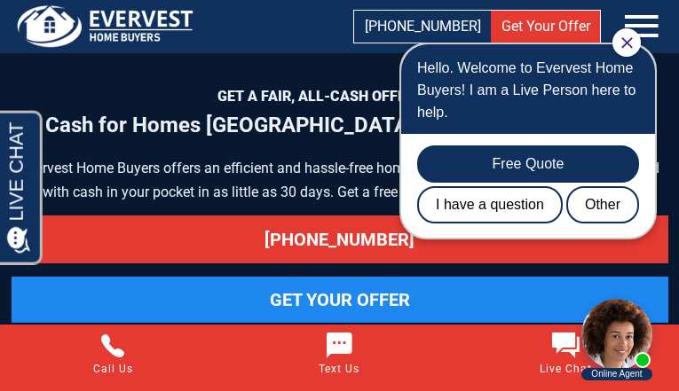
scroll to position [7717, 0]
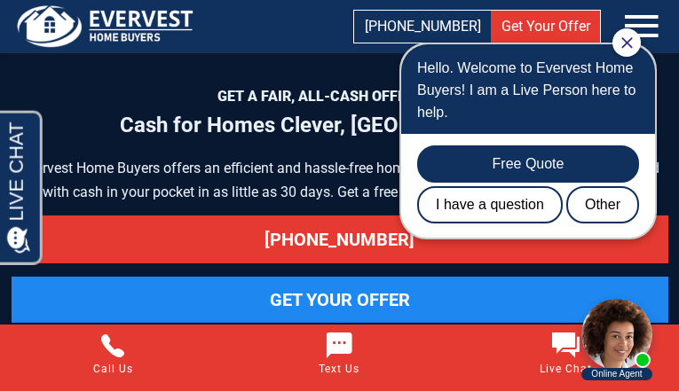
scroll to position [7717, 0]
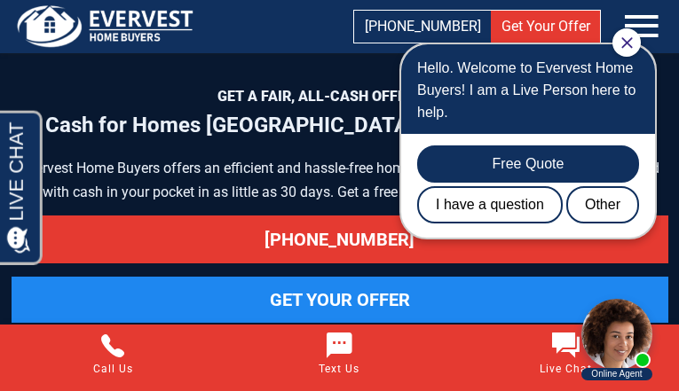
scroll to position [7766, 0]
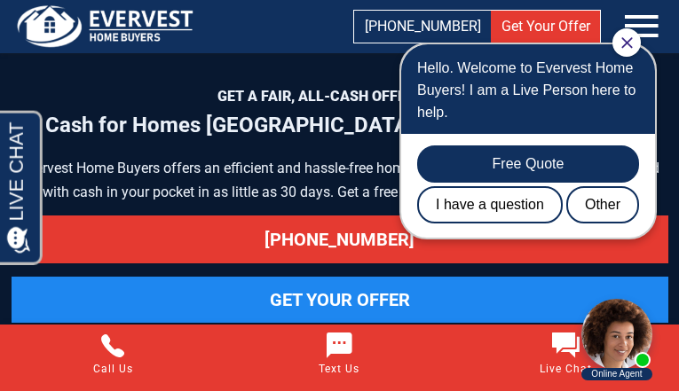
scroll to position [8480, 0]
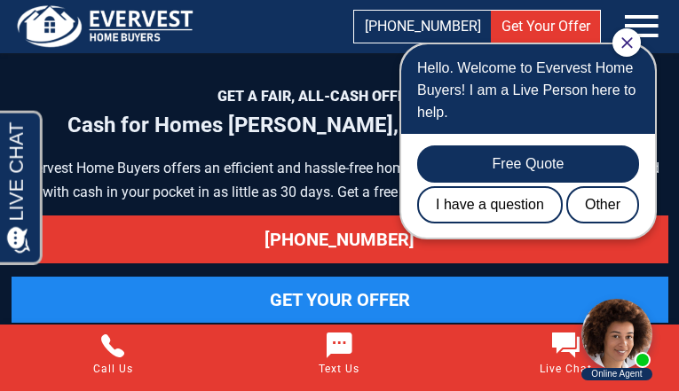
scroll to position [7742, 0]
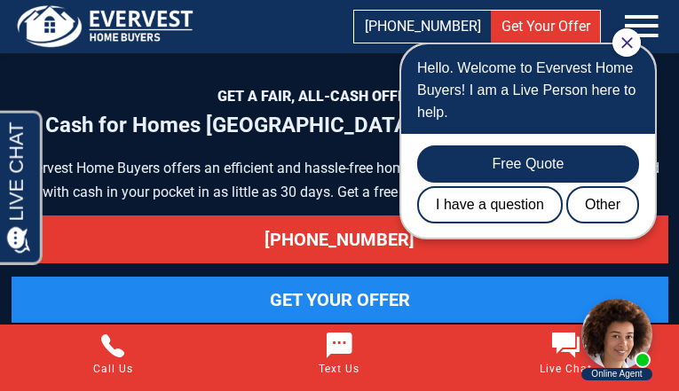
scroll to position [8480, 0]
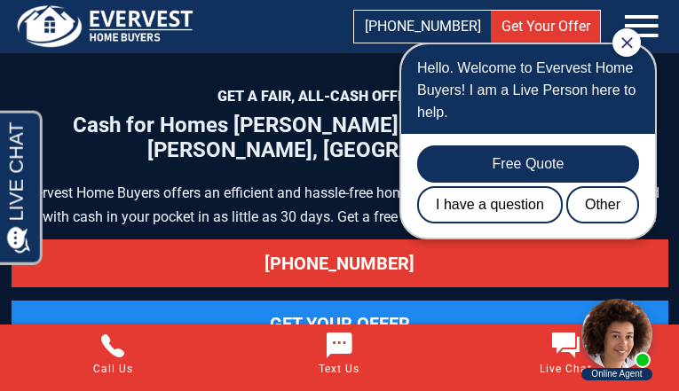
scroll to position [8480, 0]
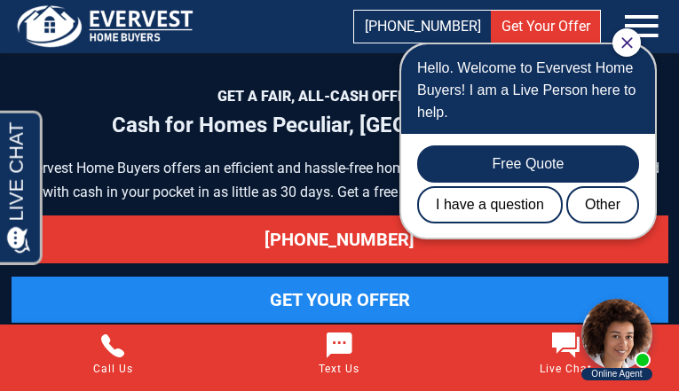
scroll to position [7766, 0]
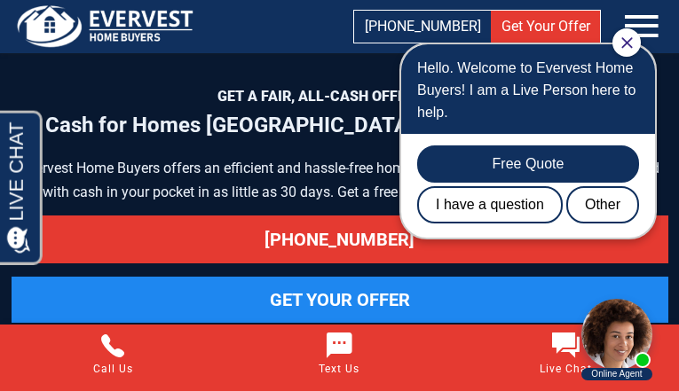
scroll to position [7766, 0]
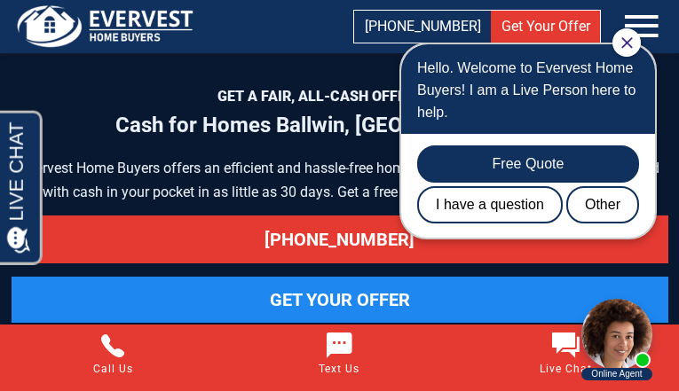
scroll to position [8455, 0]
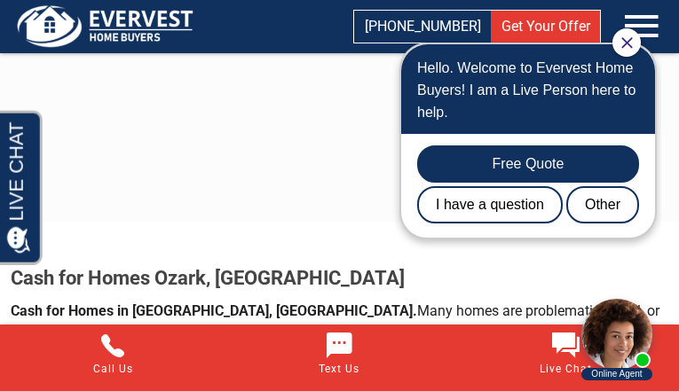
scroll to position [2602, 0]
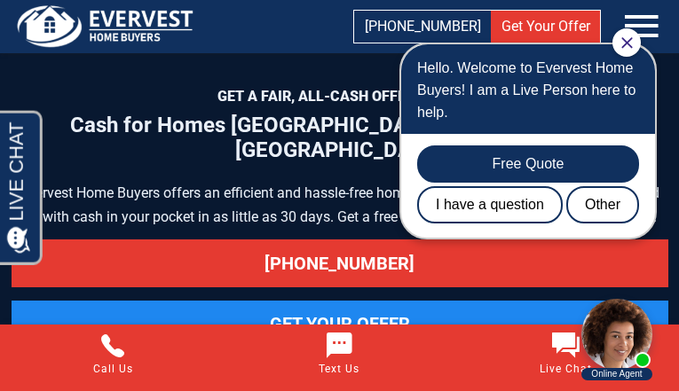
scroll to position [8480, 0]
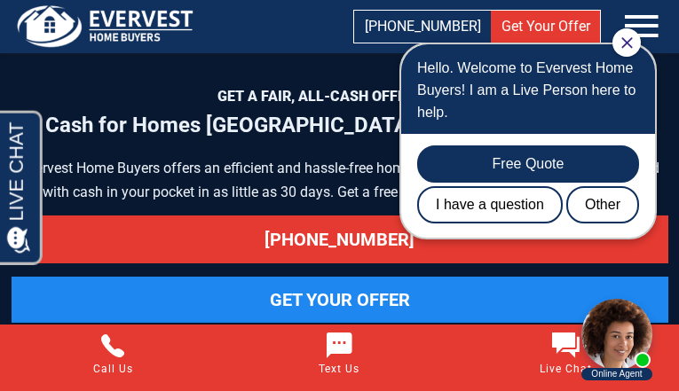
scroll to position [7742, 0]
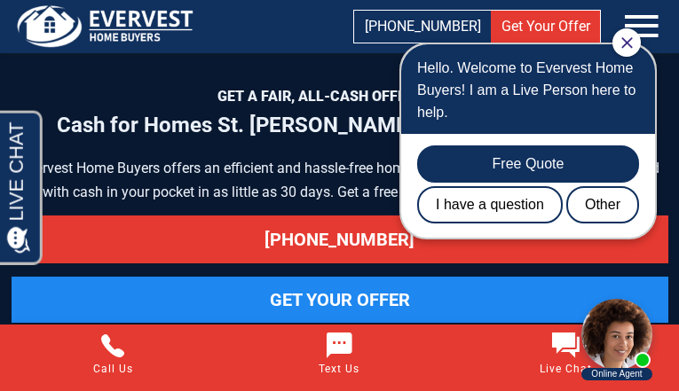
scroll to position [8480, 0]
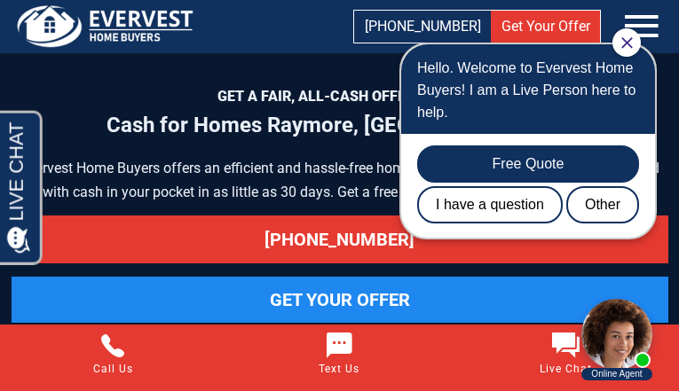
scroll to position [7742, 0]
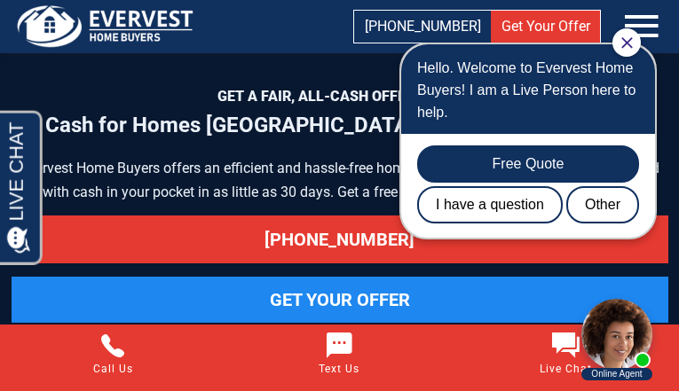
scroll to position [8480, 0]
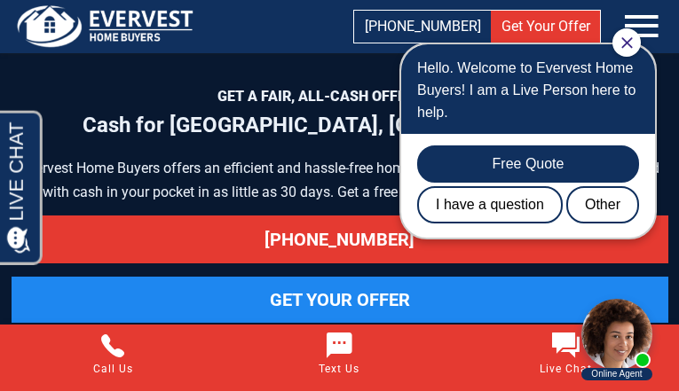
scroll to position [8480, 0]
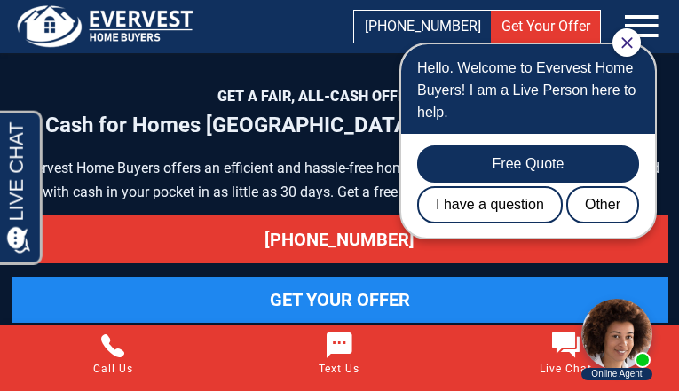
scroll to position [7742, 0]
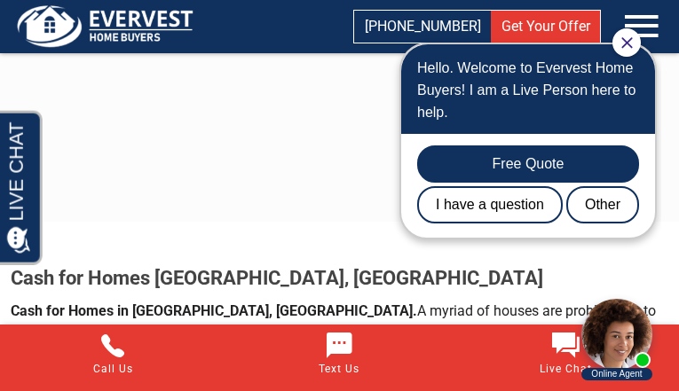
scroll to position [2602, 0]
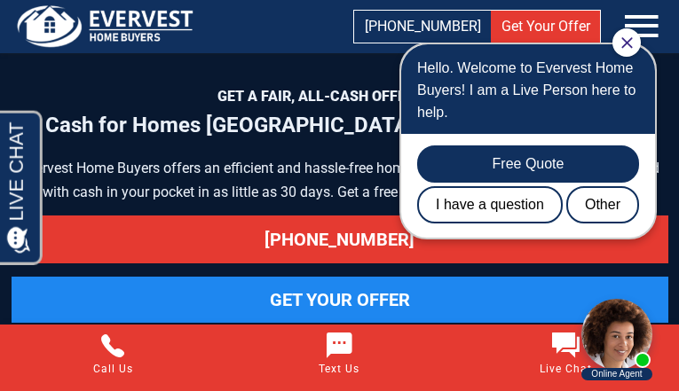
scroll to position [8504, 0]
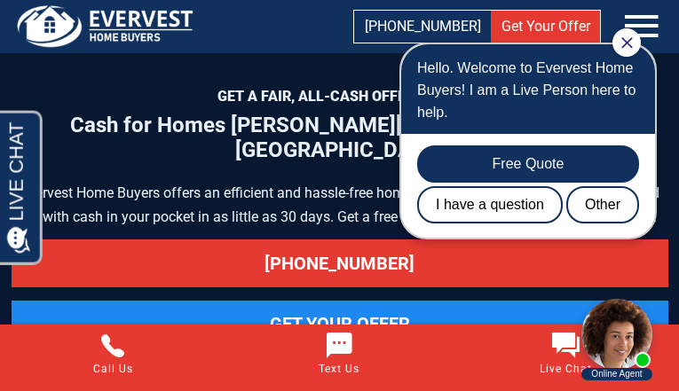
scroll to position [8480, 0]
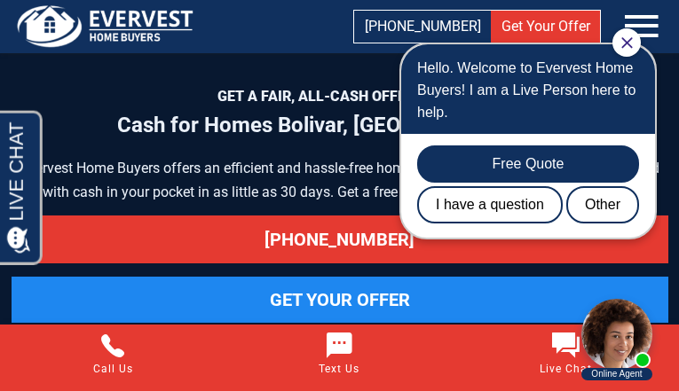
scroll to position [7766, 0]
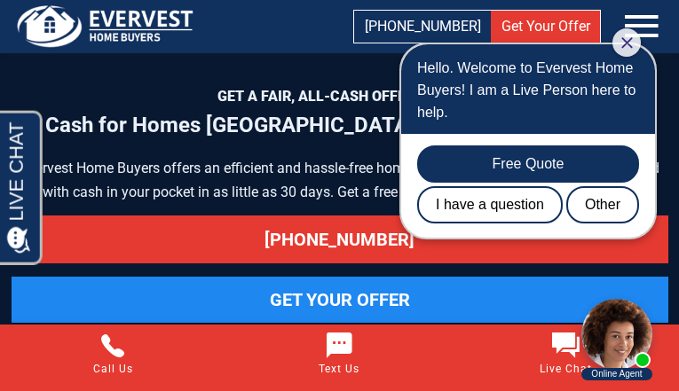
scroll to position [7766, 0]
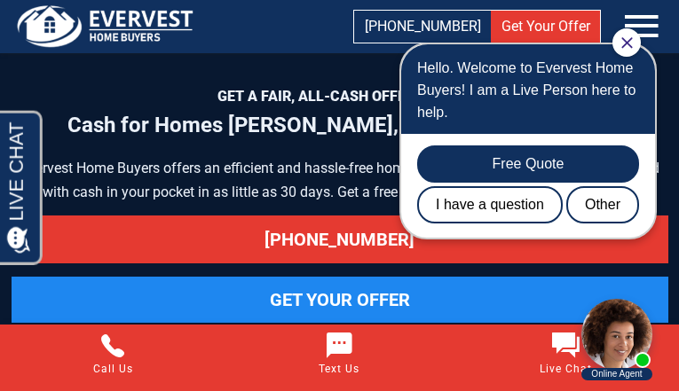
scroll to position [8504, 0]
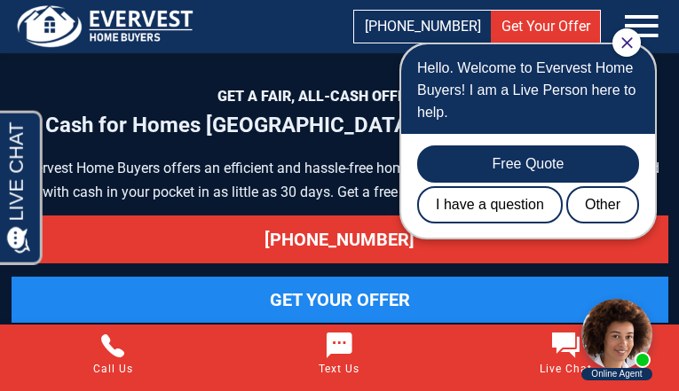
scroll to position [7766, 0]
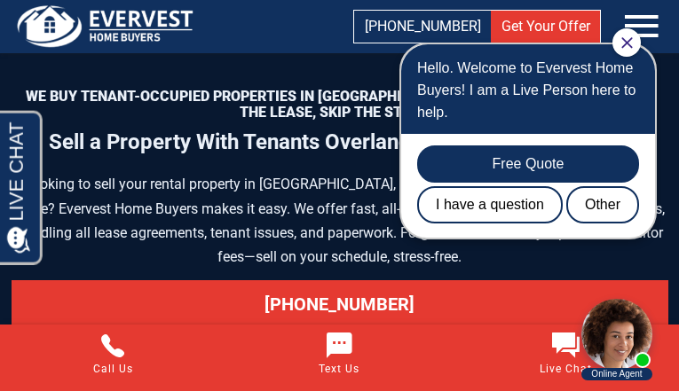
scroll to position [8606, 0]
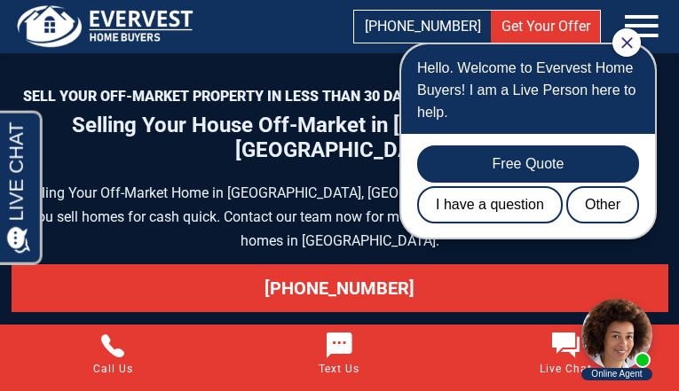
scroll to position [10900, 0]
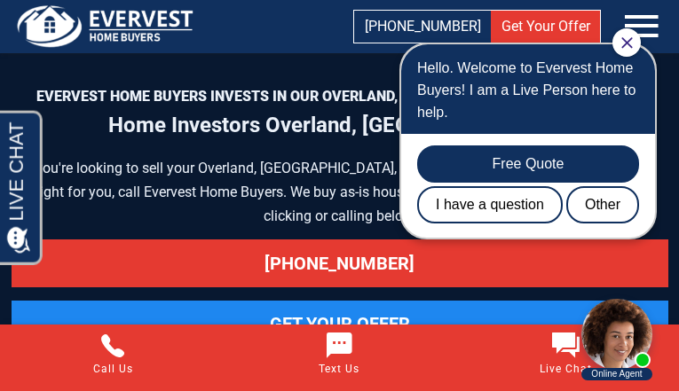
scroll to position [9754, 0]
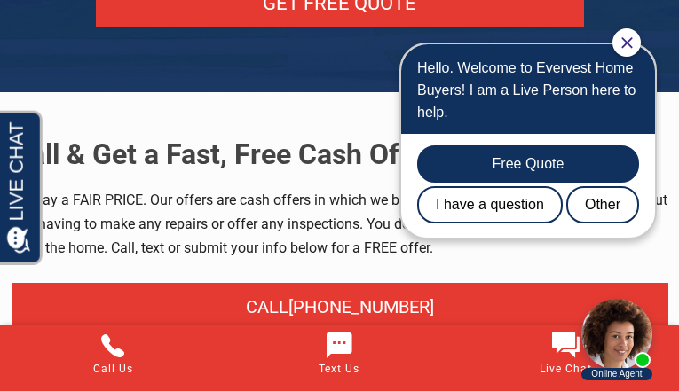
scroll to position [8066, 0]
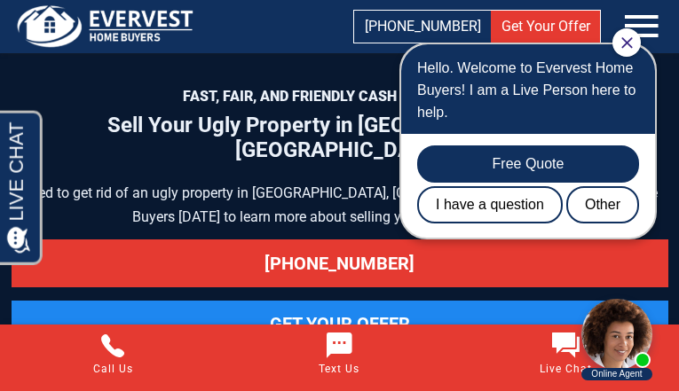
scroll to position [9879, 0]
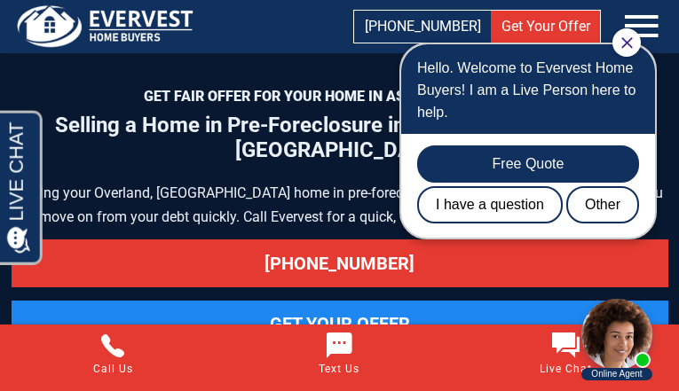
scroll to position [10466, 0]
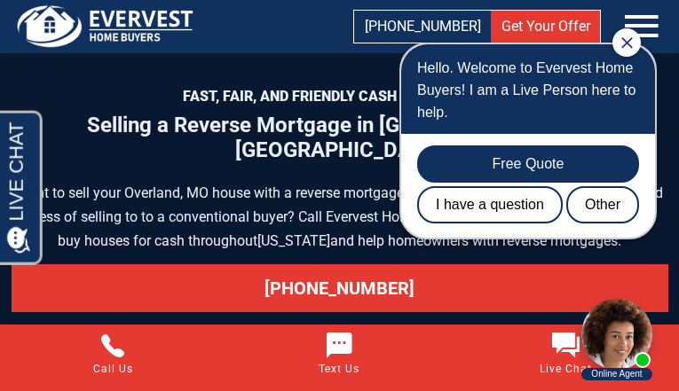
scroll to position [9365, 0]
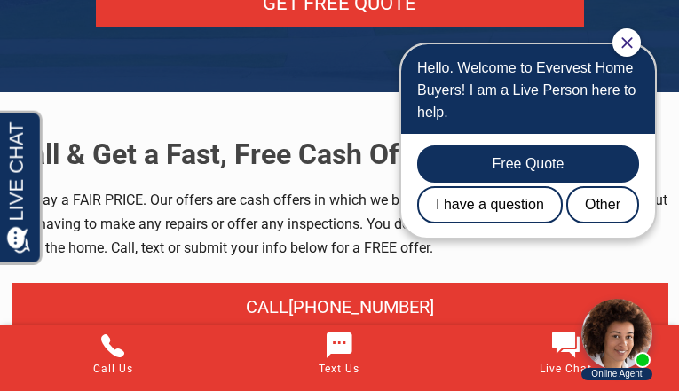
scroll to position [8066, 0]
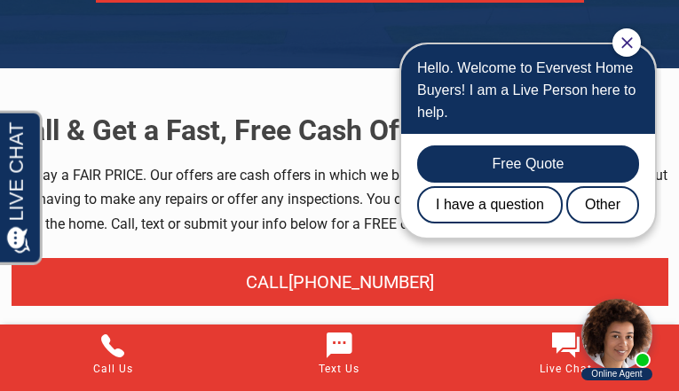
scroll to position [9525, 0]
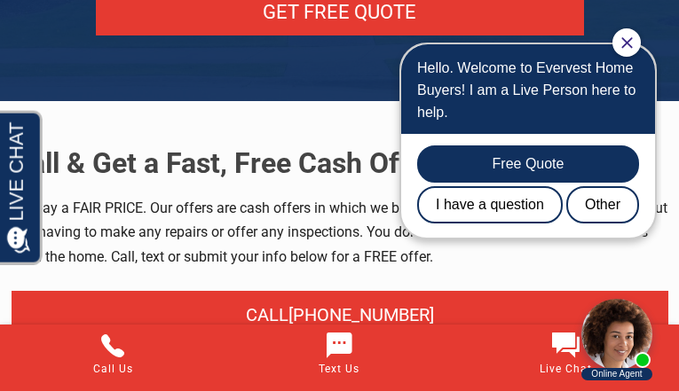
scroll to position [9486, 0]
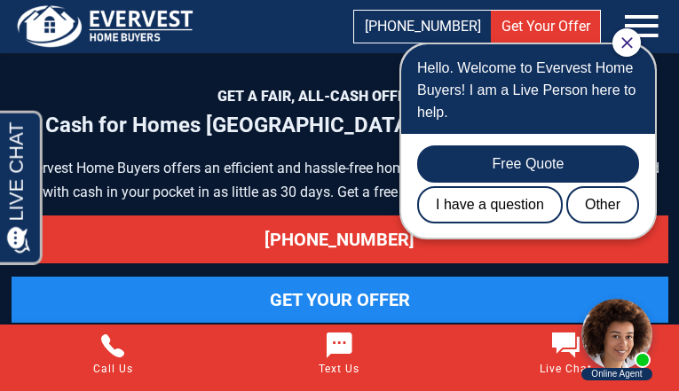
scroll to position [8480, 0]
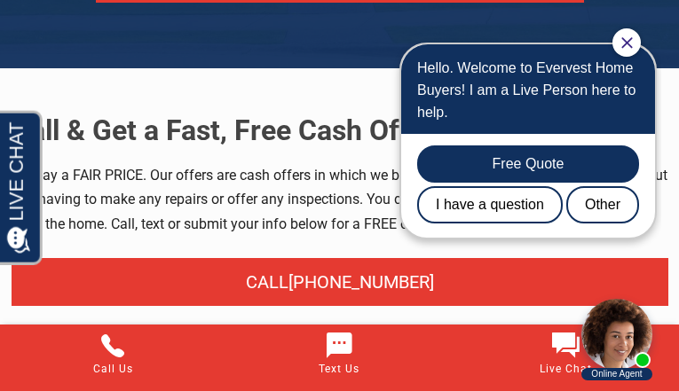
scroll to position [9525, 0]
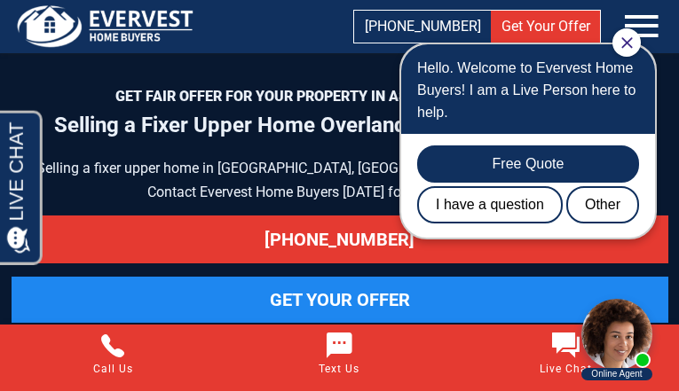
scroll to position [8535, 0]
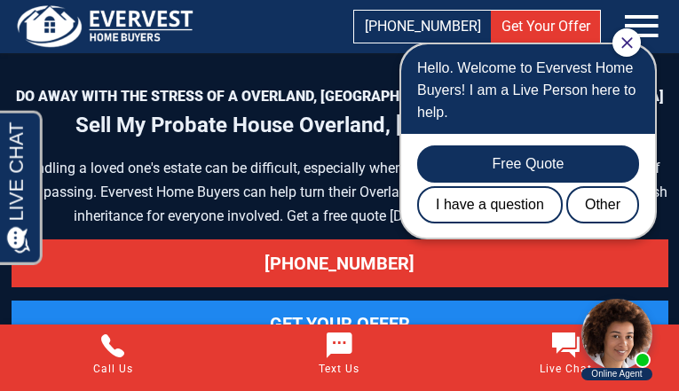
scroll to position [8864, 0]
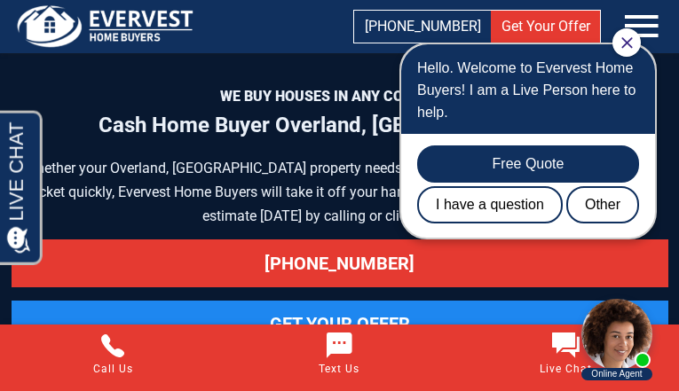
scroll to position [10598, 0]
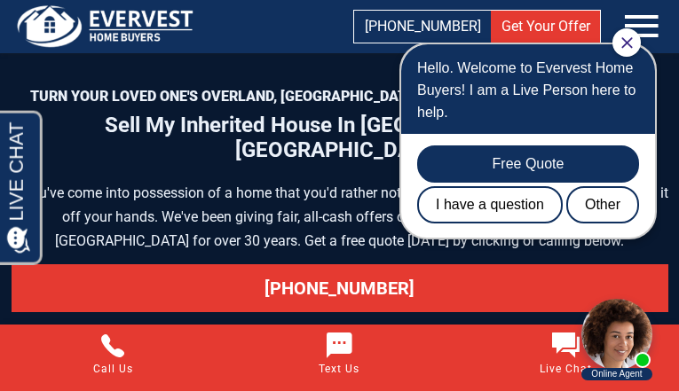
scroll to position [9935, 0]
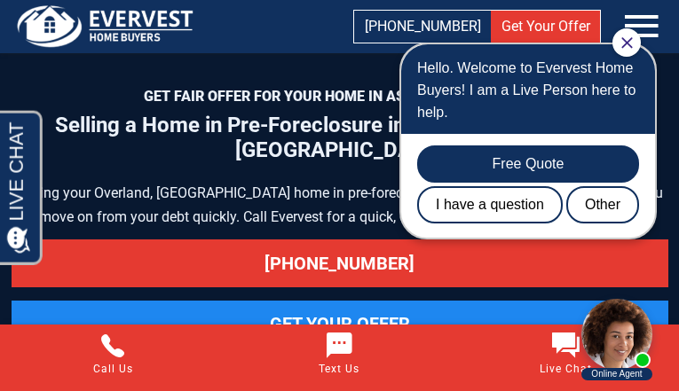
scroll to position [10466, 0]
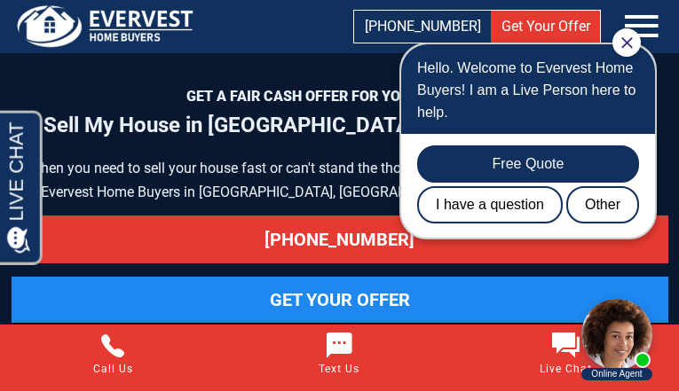
scroll to position [9364, 0]
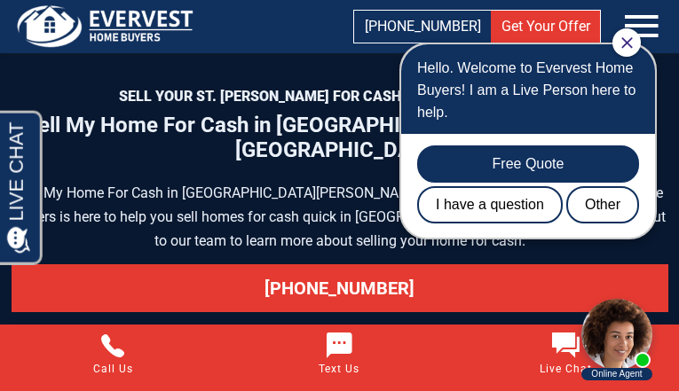
scroll to position [9455, 0]
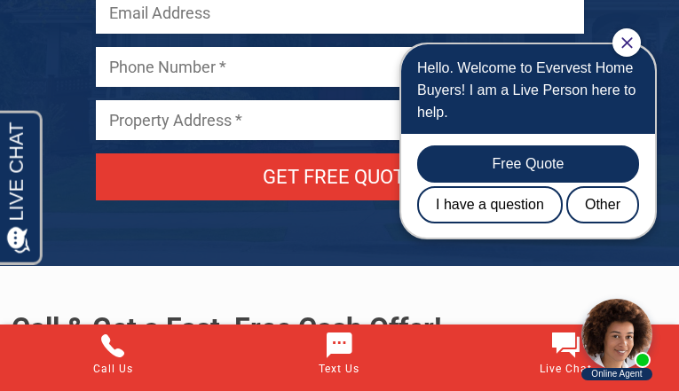
scroll to position [10526, 0]
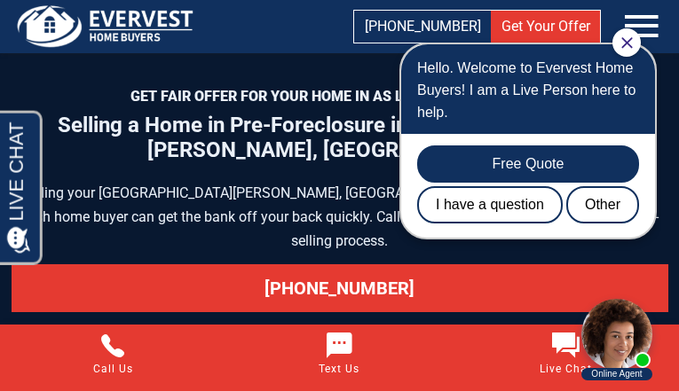
scroll to position [10299, 0]
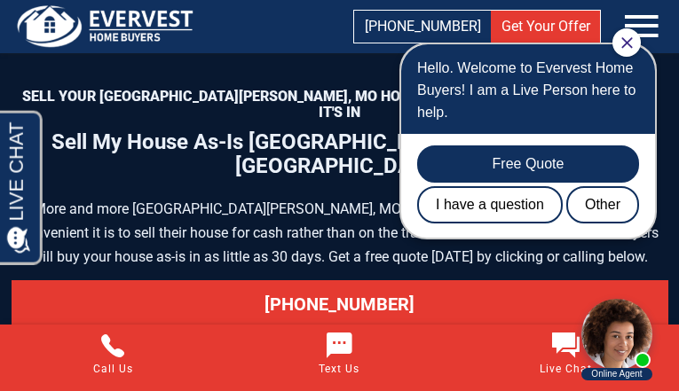
scroll to position [8018, 0]
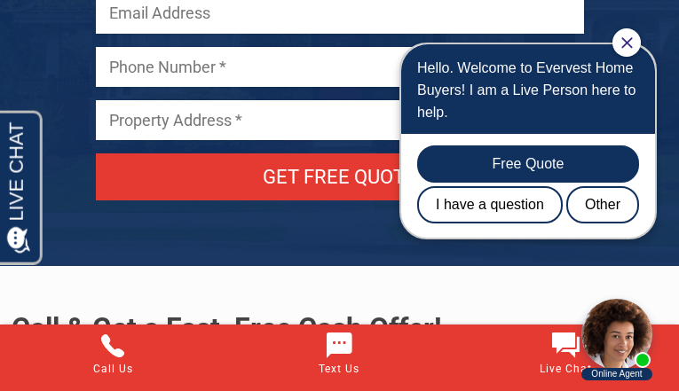
scroll to position [10526, 0]
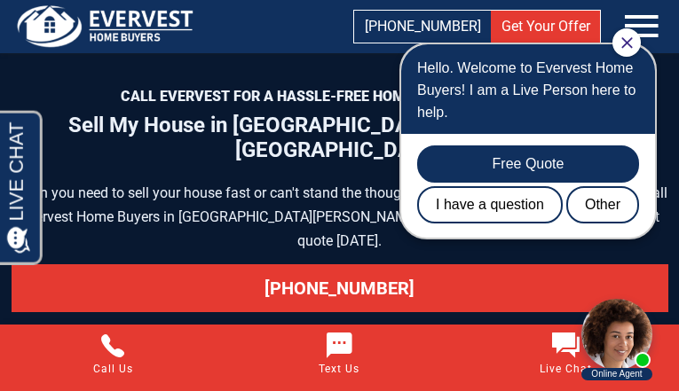
scroll to position [9364, 0]
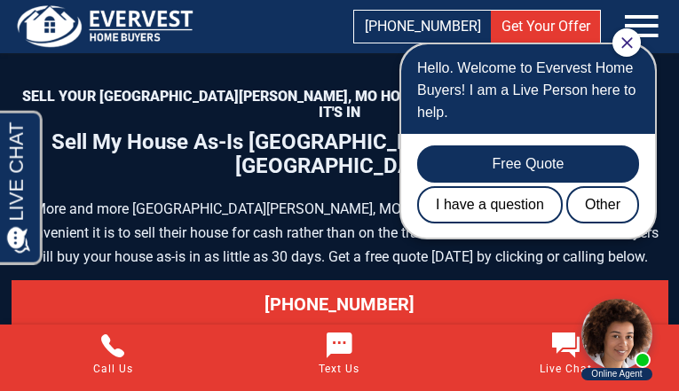
scroll to position [8018, 0]
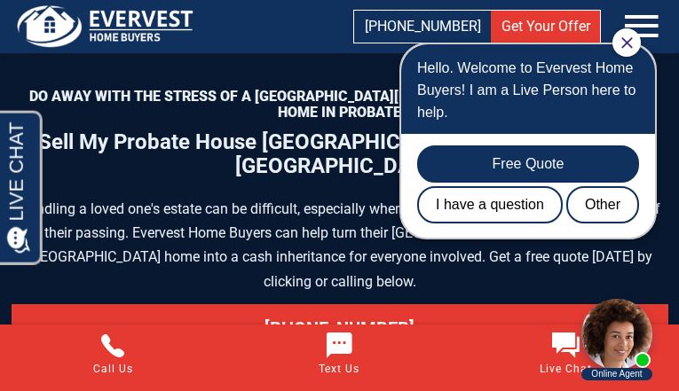
scroll to position [8867, 0]
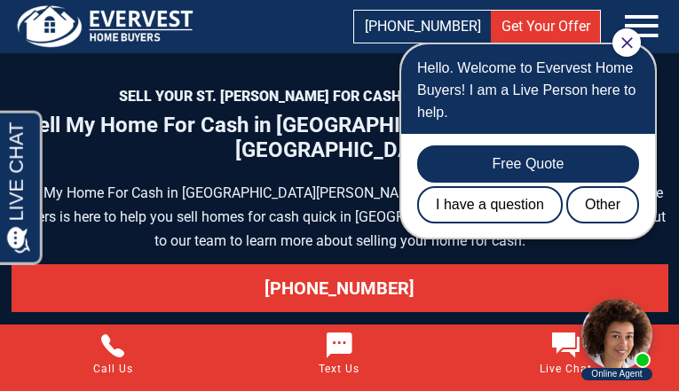
scroll to position [9455, 0]
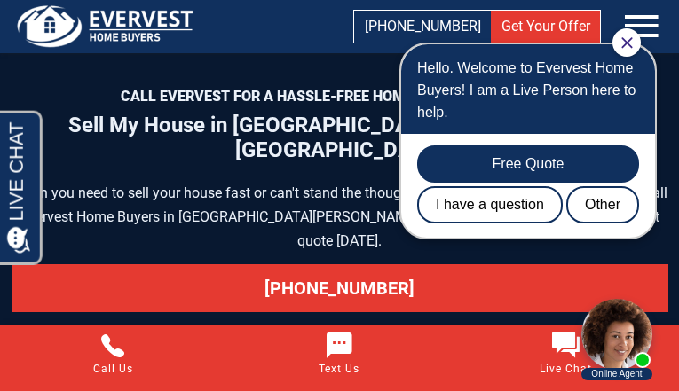
scroll to position [9364, 0]
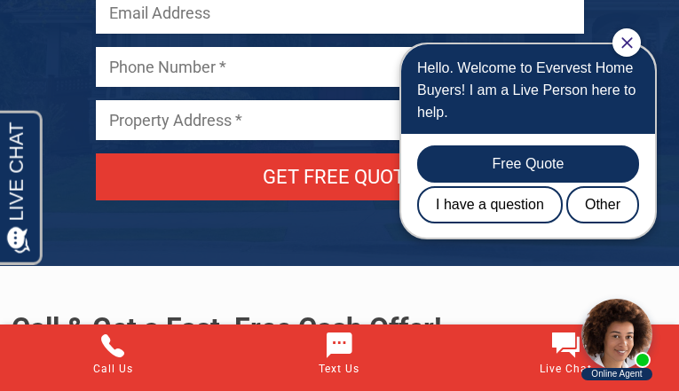
scroll to position [10526, 0]
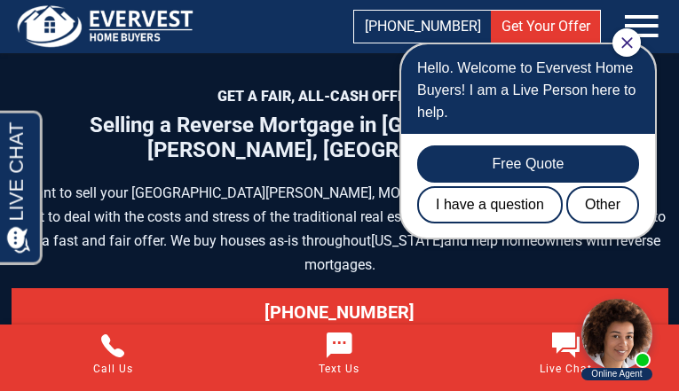
scroll to position [9334, 0]
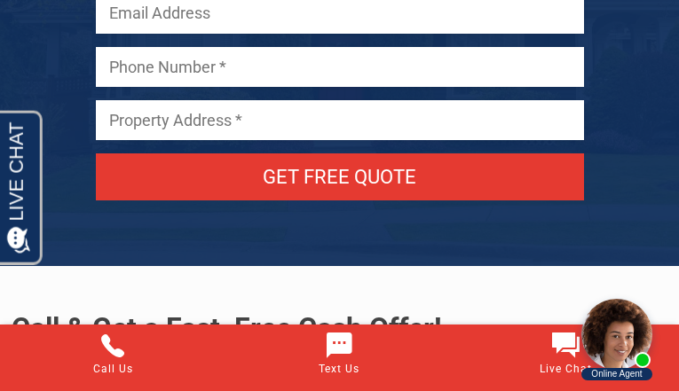
scroll to position [10526, 0]
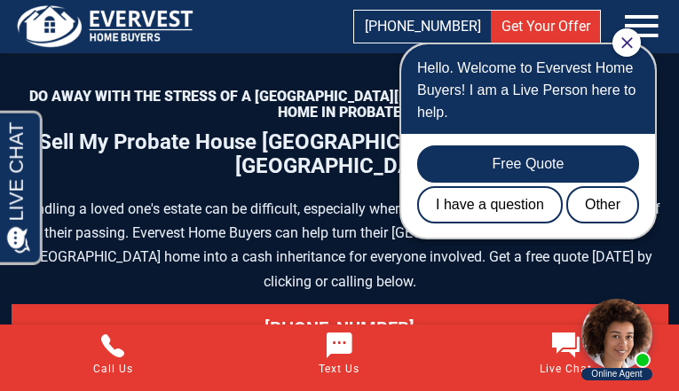
scroll to position [8867, 0]
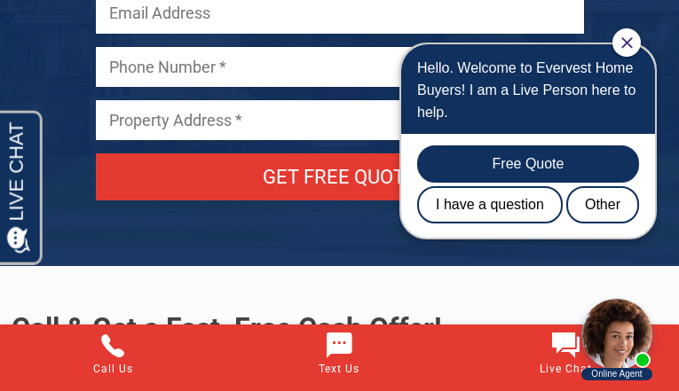
scroll to position [10526, 0]
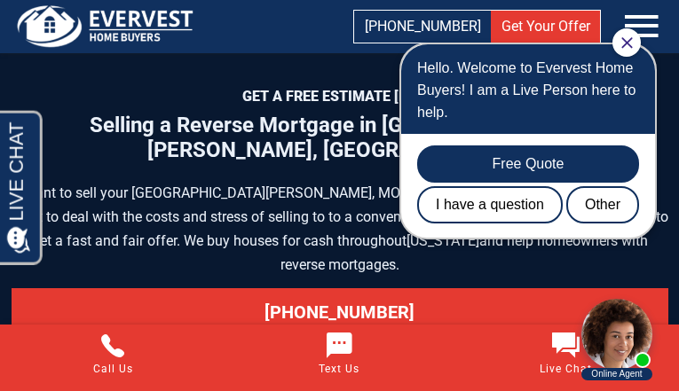
scroll to position [9271, 0]
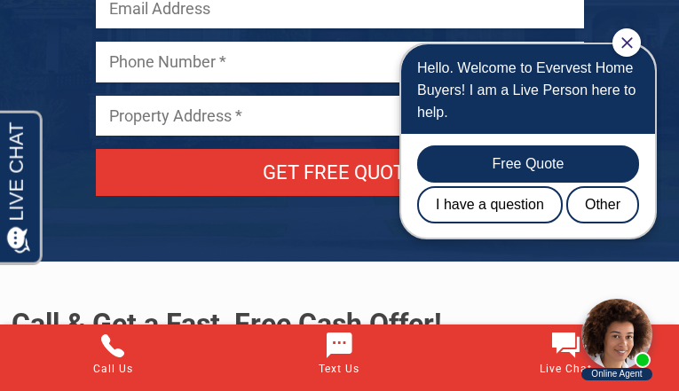
scroll to position [9970, 0]
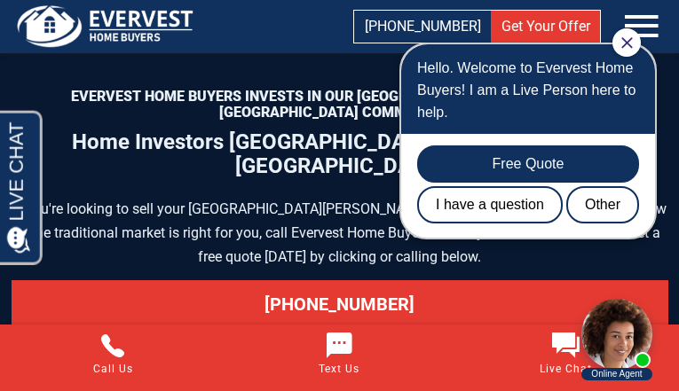
scroll to position [9777, 0]
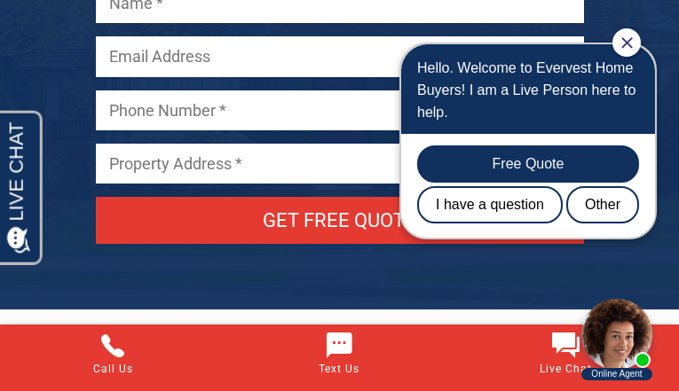
scroll to position [8563, 0]
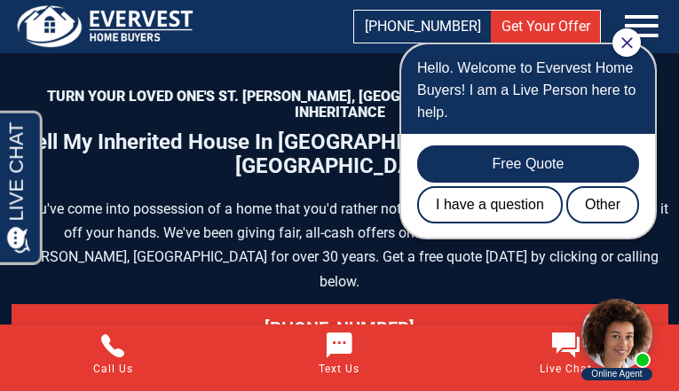
scroll to position [9860, 0]
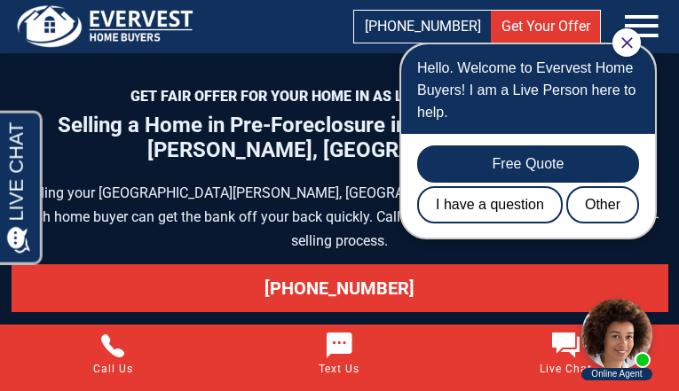
scroll to position [10299, 0]
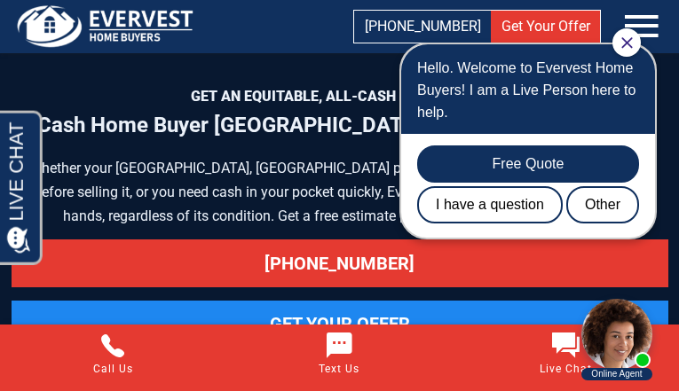
scroll to position [8578, 0]
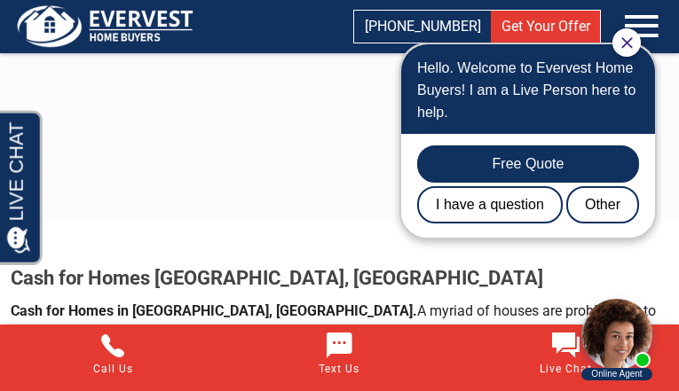
scroll to position [2602, 0]
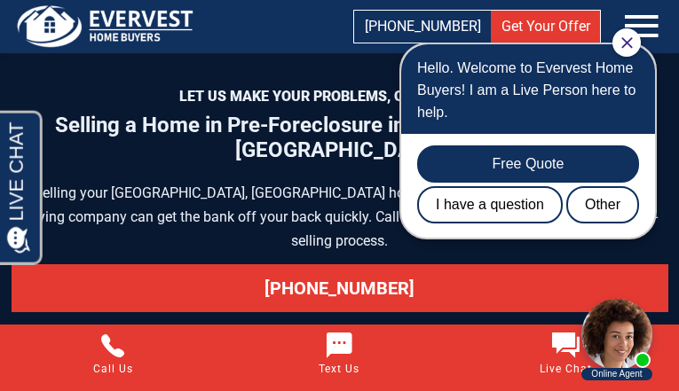
scroll to position [9724, 0]
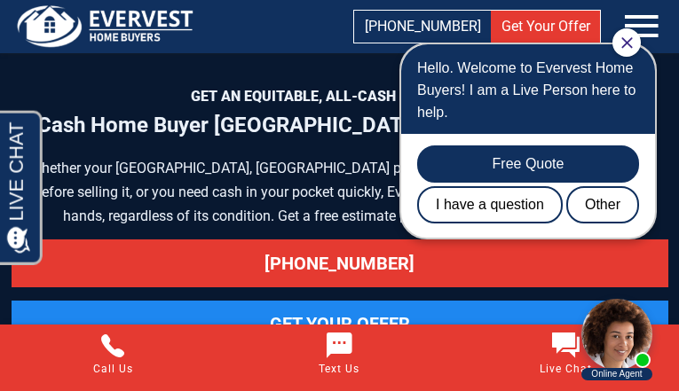
scroll to position [8578, 0]
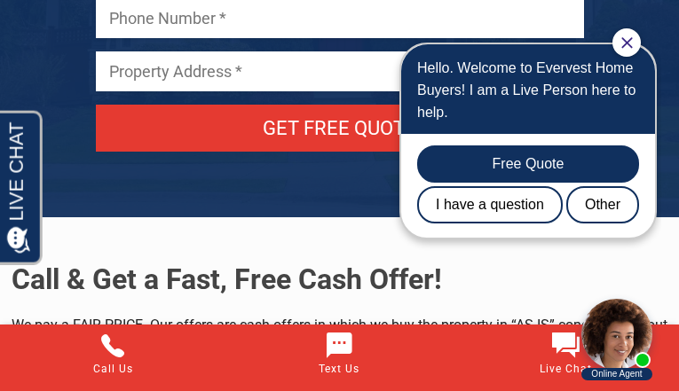
scroll to position [9352, 0]
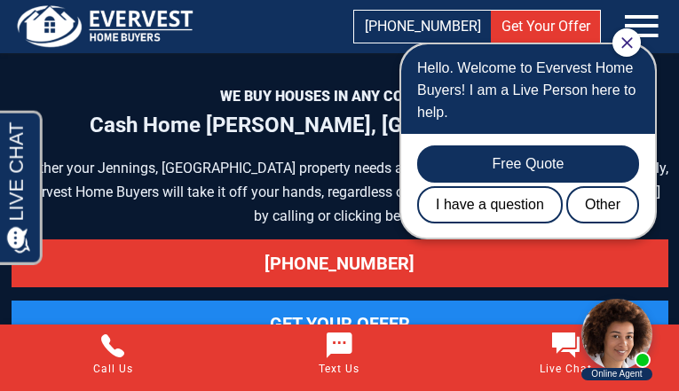
scroll to position [10471, 0]
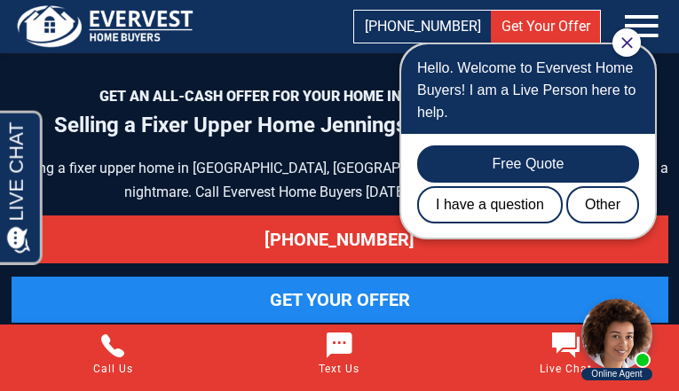
scroll to position [8575, 0]
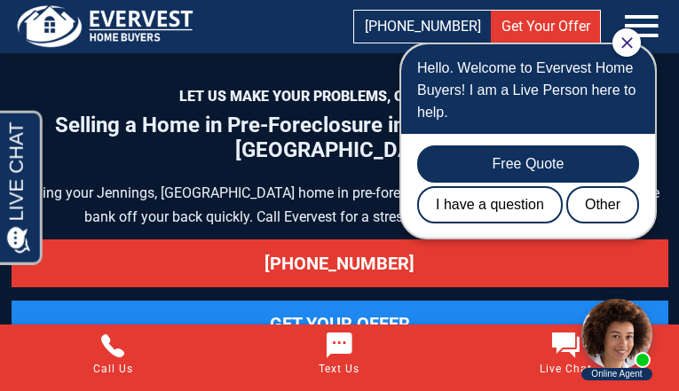
scroll to position [10391, 0]
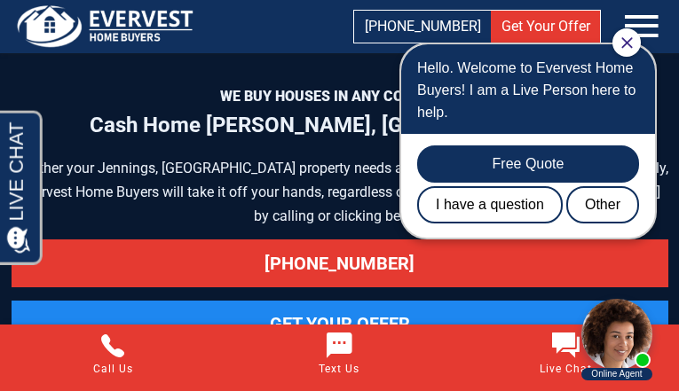
scroll to position [10471, 0]
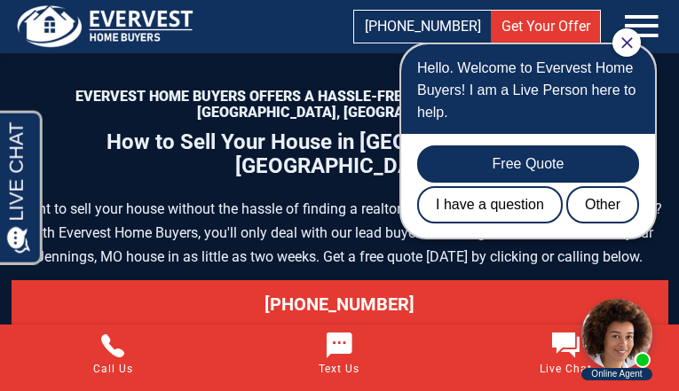
scroll to position [9510, 0]
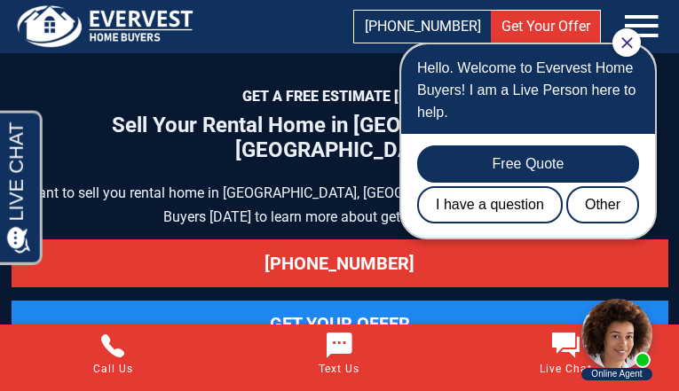
scroll to position [8643, 0]
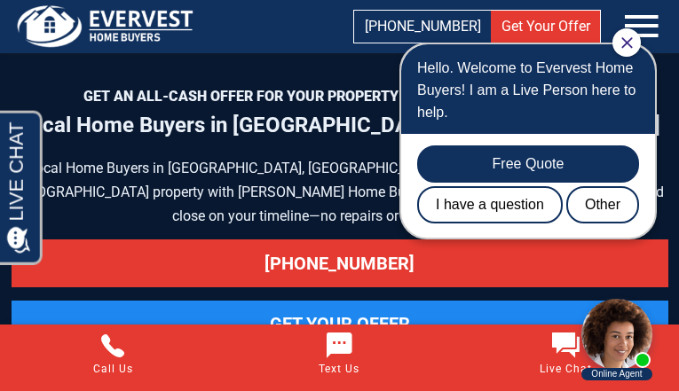
scroll to position [7474, 0]
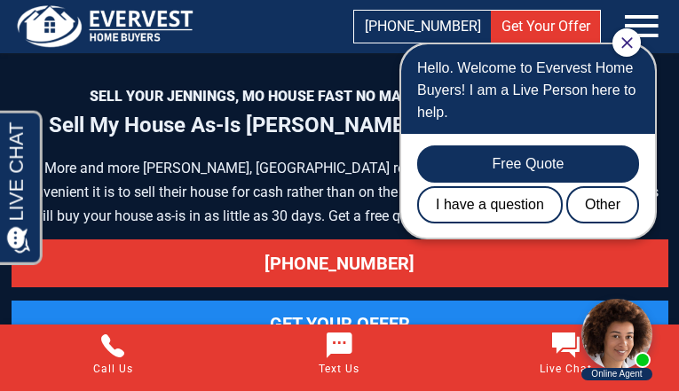
scroll to position [8042, 0]
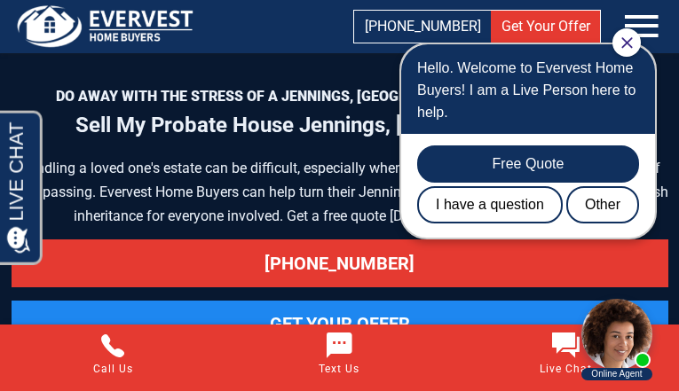
scroll to position [8864, 0]
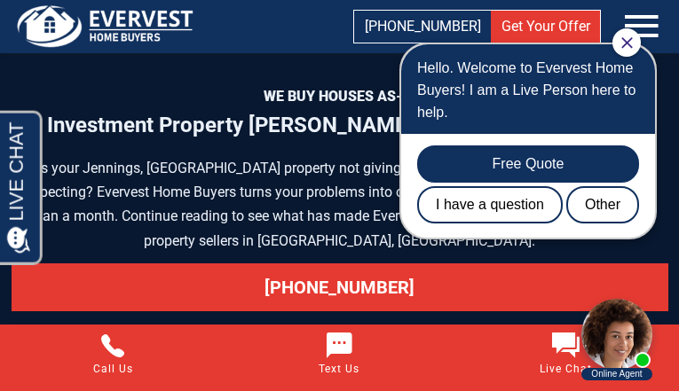
scroll to position [8849, 0]
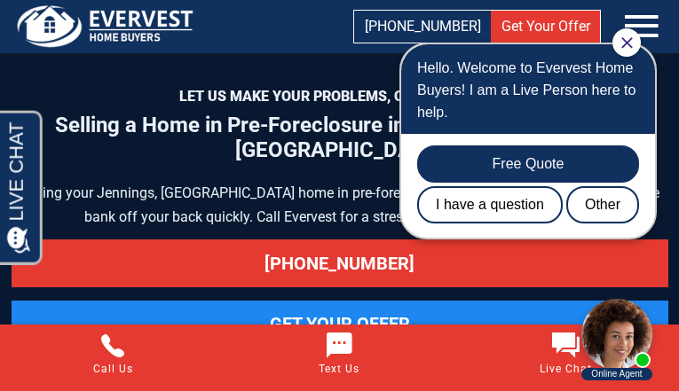
scroll to position [10391, 0]
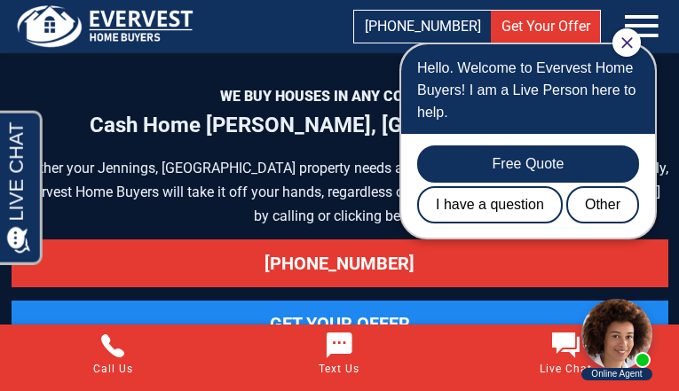
scroll to position [10471, 0]
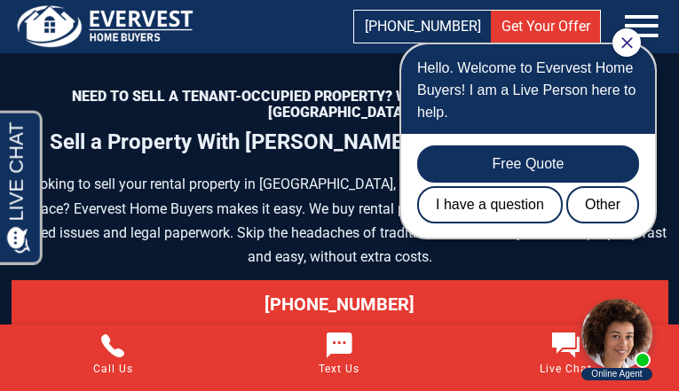
scroll to position [8655, 0]
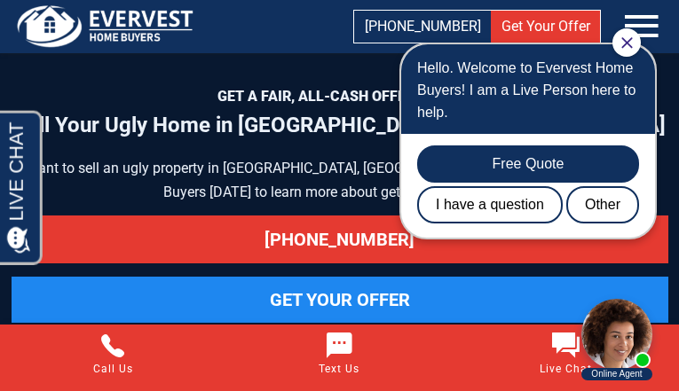
scroll to position [9831, 0]
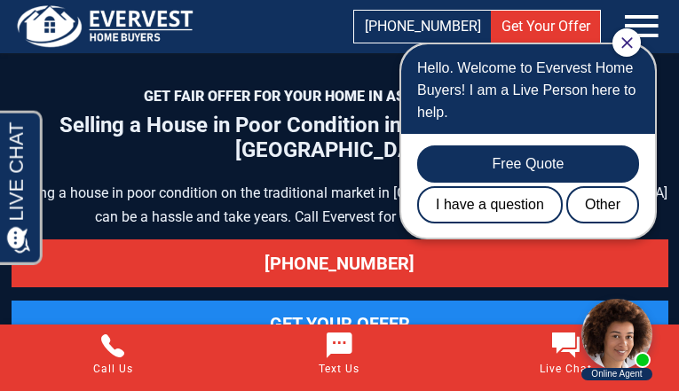
scroll to position [10684, 0]
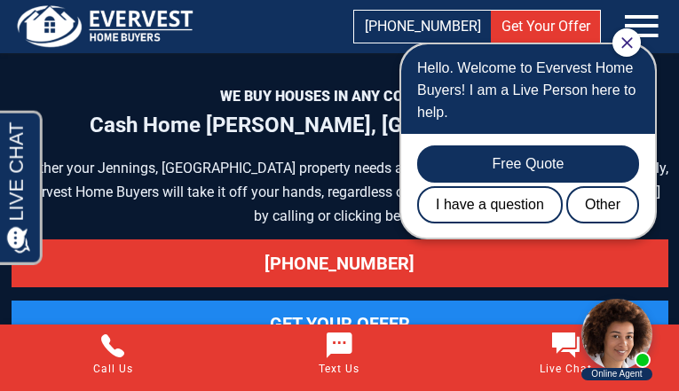
scroll to position [10471, 0]
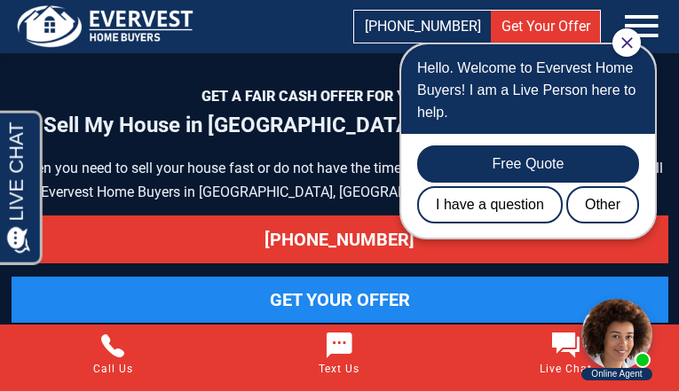
scroll to position [9364, 0]
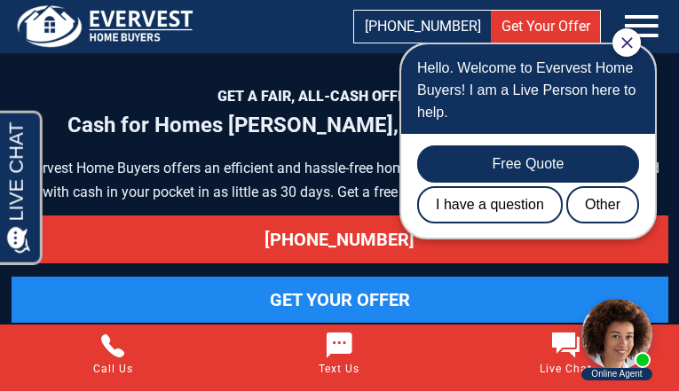
scroll to position [8480, 0]
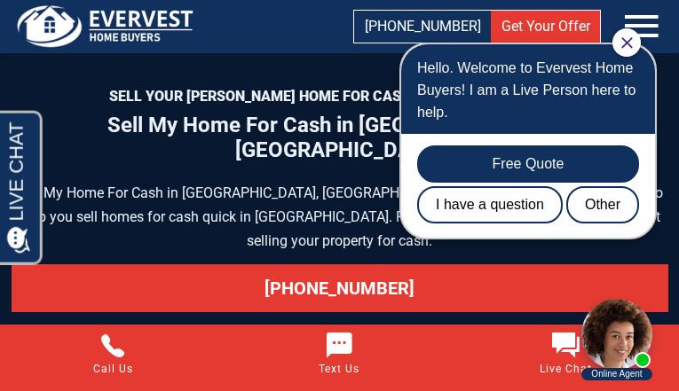
scroll to position [9437, 0]
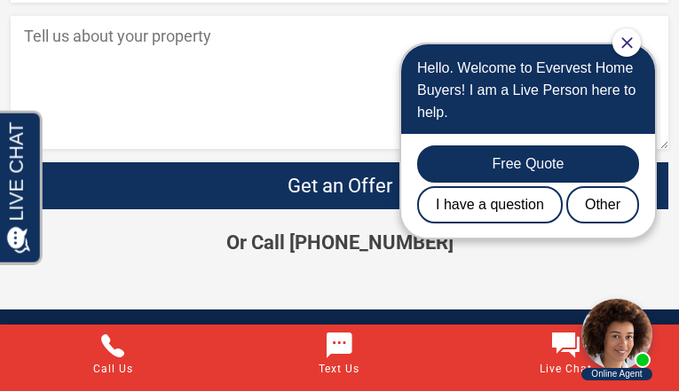
scroll to position [3359, 0]
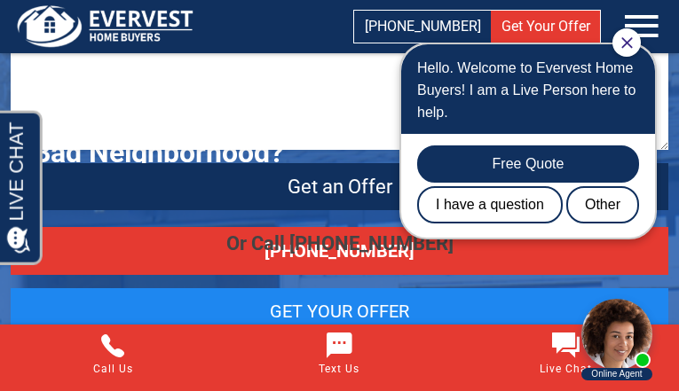
scroll to position [3079, 0]
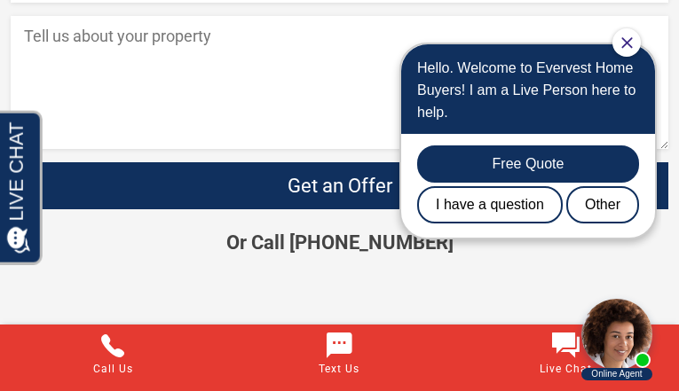
scroll to position [3038, 0]
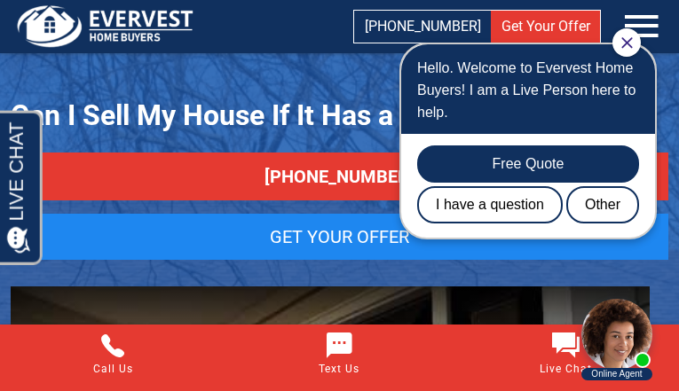
scroll to position [2248, 0]
